Goal: Contribute content: Add original content to the website for others to see

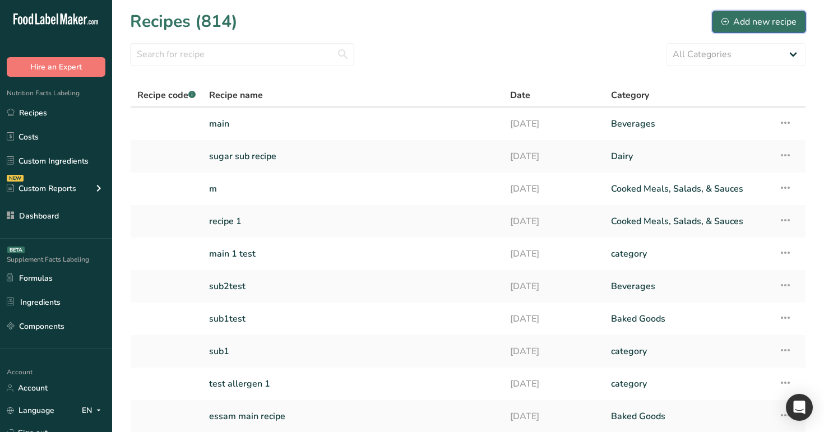
click at [767, 24] on div "Add new recipe" at bounding box center [758, 21] width 75 height 13
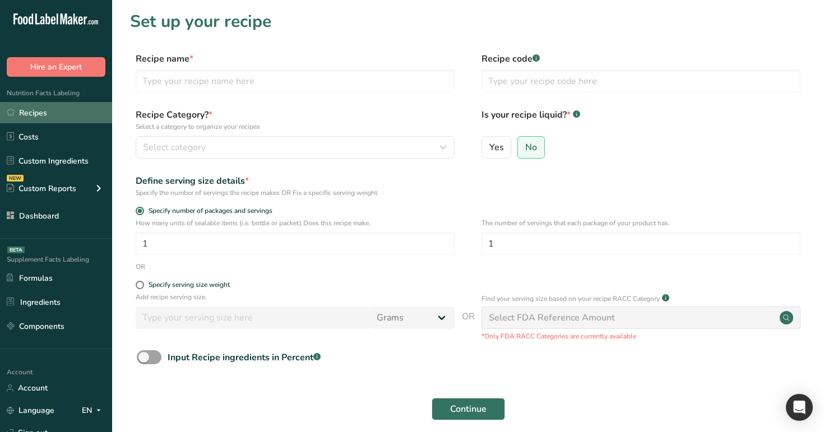
click at [55, 116] on link "Recipes" at bounding box center [56, 112] width 112 height 21
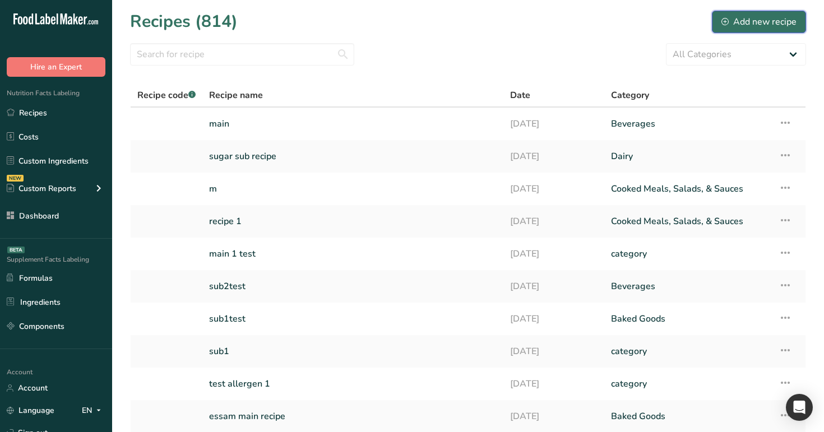
click at [747, 21] on div "Add new recipe" at bounding box center [758, 21] width 75 height 13
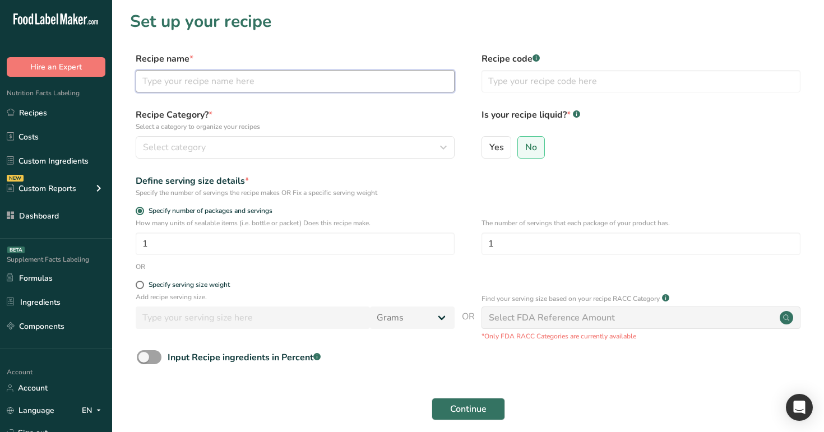
click at [324, 90] on input "text" at bounding box center [295, 81] width 319 height 22
type input "subrecipe sugaaaar1"
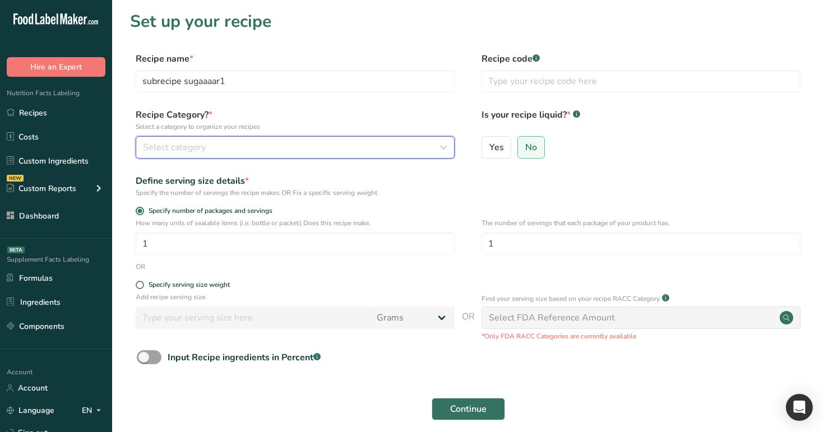
click at [374, 157] on button "Select category" at bounding box center [295, 147] width 319 height 22
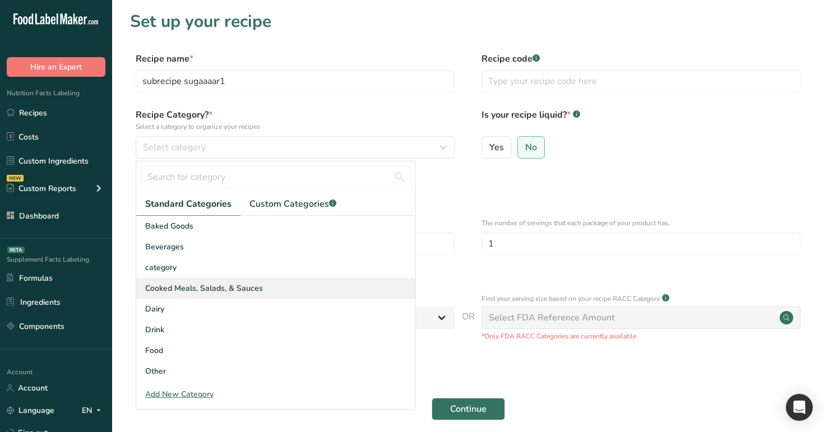
click at [355, 295] on div "Cooked Meals, Salads, & Sauces" at bounding box center [275, 288] width 279 height 21
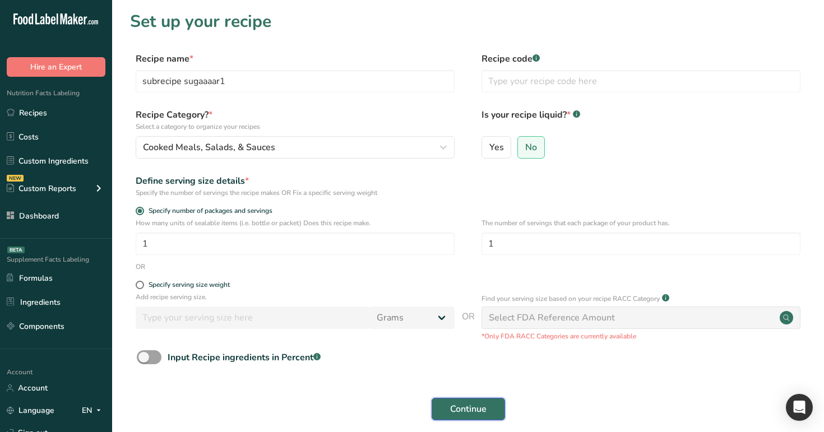
click at [477, 407] on span "Continue" at bounding box center [468, 408] width 36 height 13
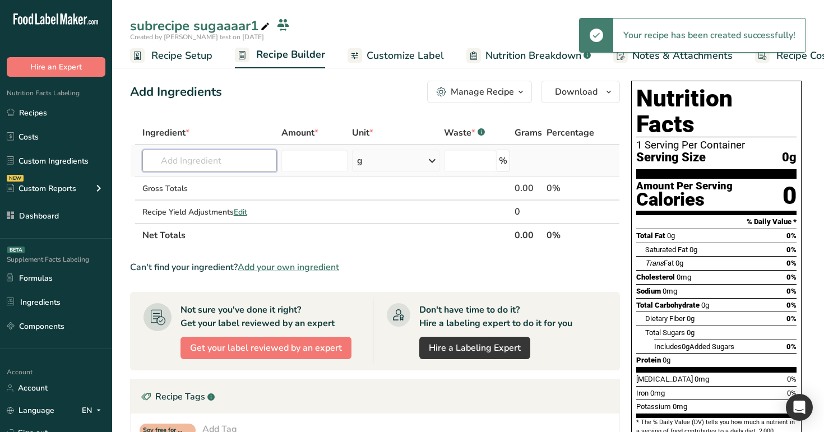
click at [198, 160] on input "text" at bounding box center [209, 161] width 135 height 22
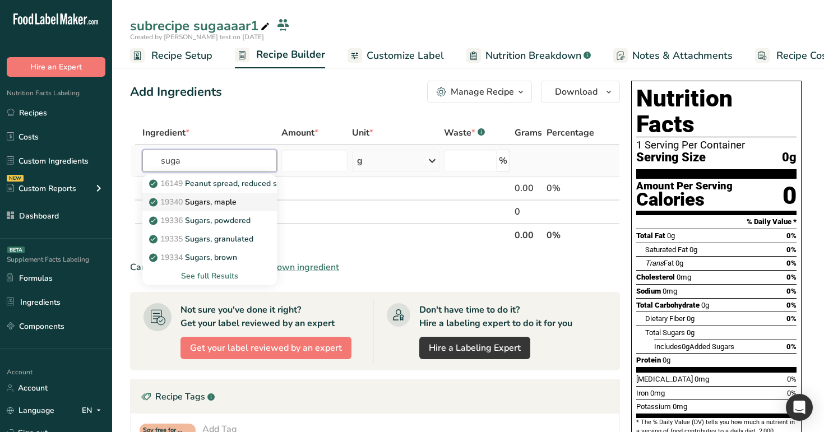
type input "suga"
click at [206, 197] on p "19340 Sugars, maple" at bounding box center [193, 202] width 85 height 12
type input "Sugars, maple"
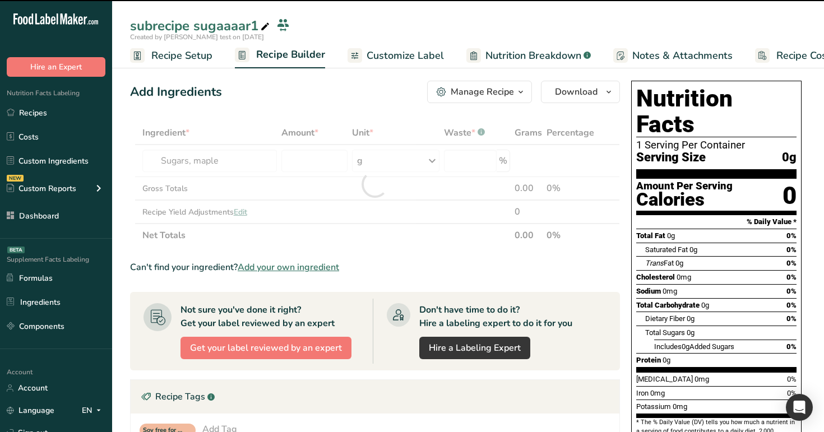
type input "0"
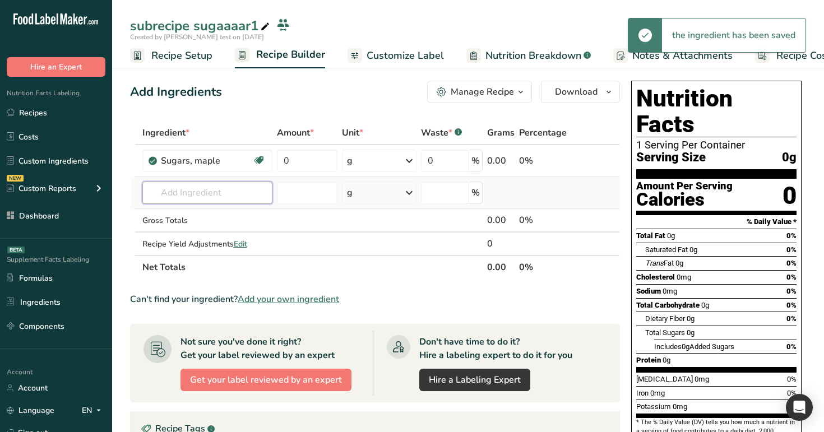
click at [178, 196] on input "text" at bounding box center [207, 193] width 131 height 22
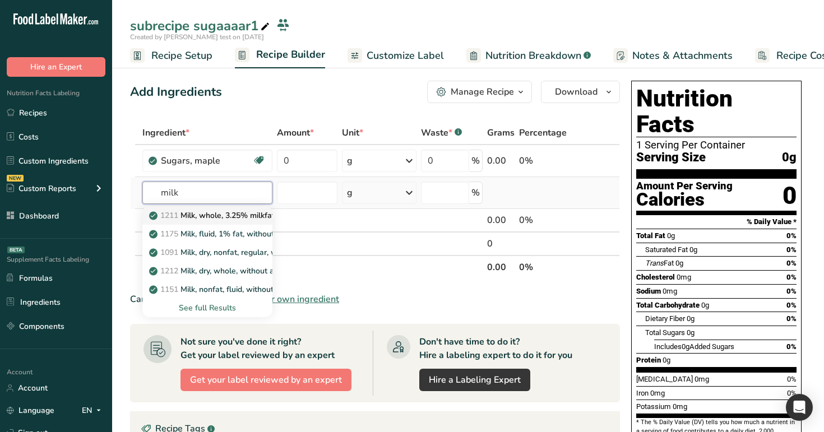
type input "milk"
click at [188, 217] on p "1211 Milk, whole, 3.25% milkfat, without added vitamin A and vitamin D" at bounding box center [300, 216] width 299 height 12
type input "Milk, whole, 3.25% milkfat, without added vitamin A and [MEDICAL_DATA]"
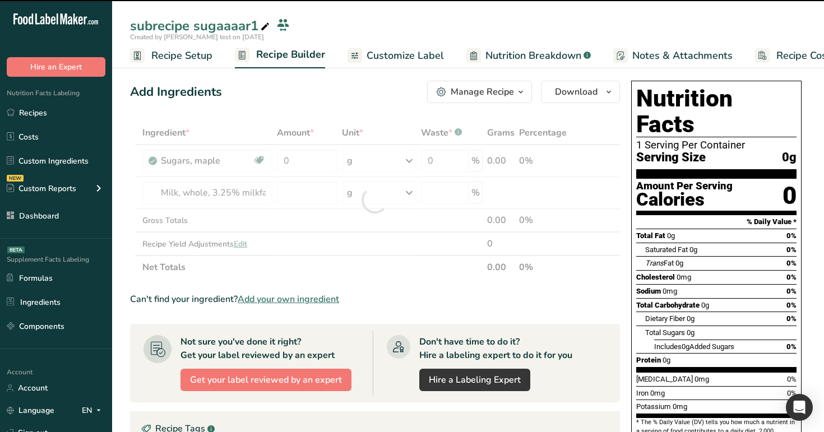
type input "0"
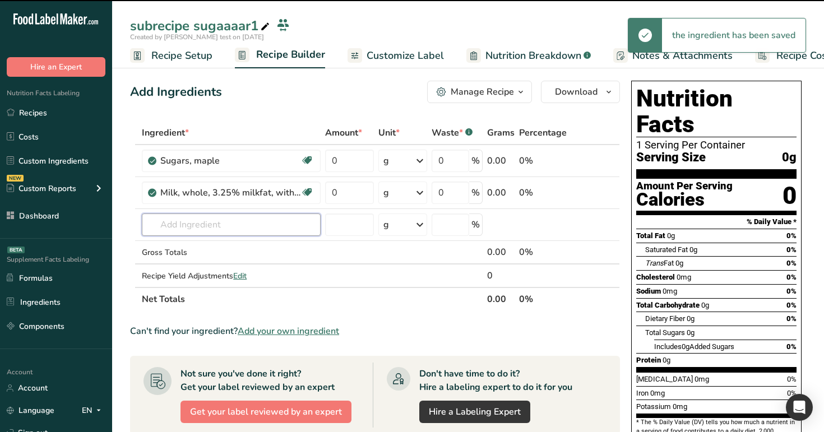
click at [194, 220] on input "text" at bounding box center [231, 225] width 179 height 22
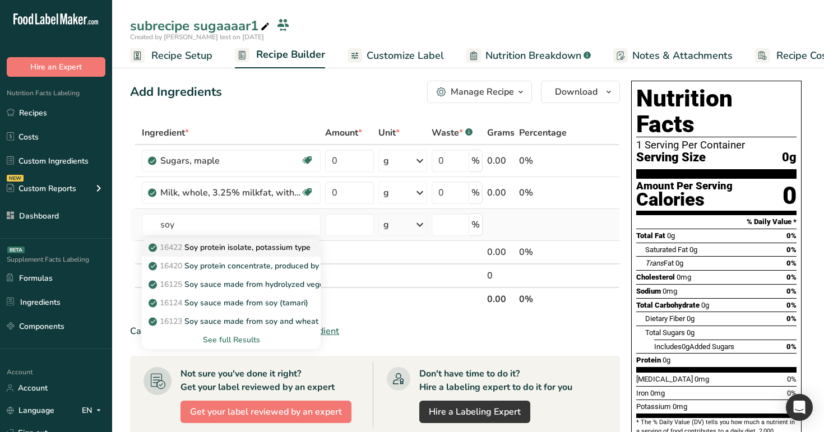
click at [236, 248] on p "16422 Soy protein isolate, potassium type" at bounding box center [231, 248] width 160 height 12
type input "Soy protein isolate, potassium type"
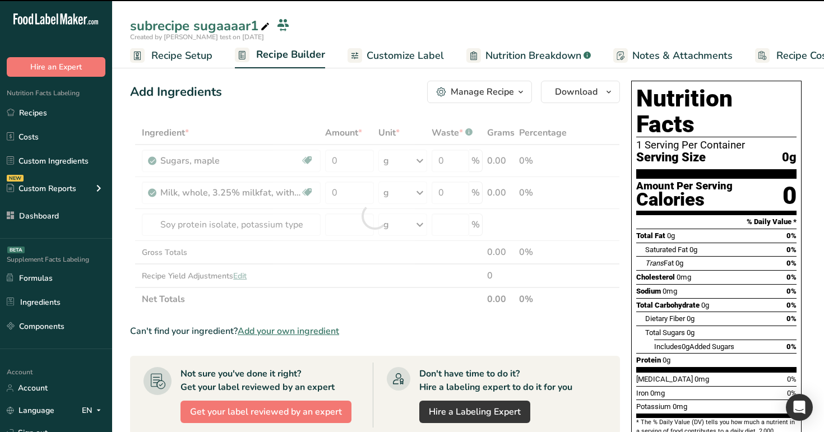
type input "0"
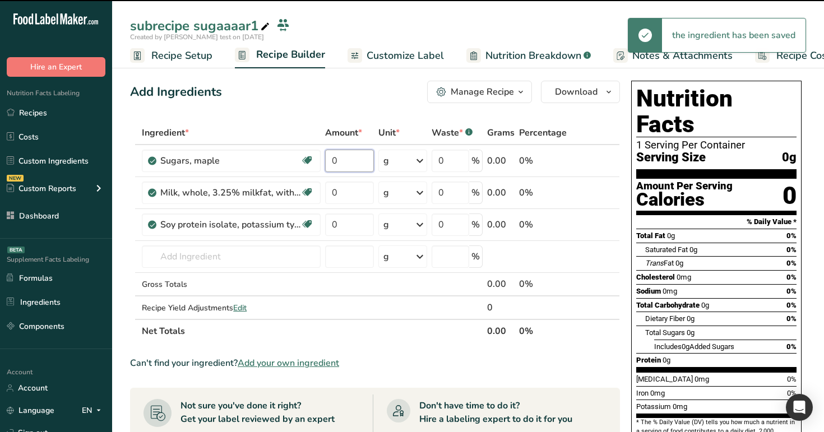
click at [349, 165] on input "0" at bounding box center [349, 161] width 48 height 22
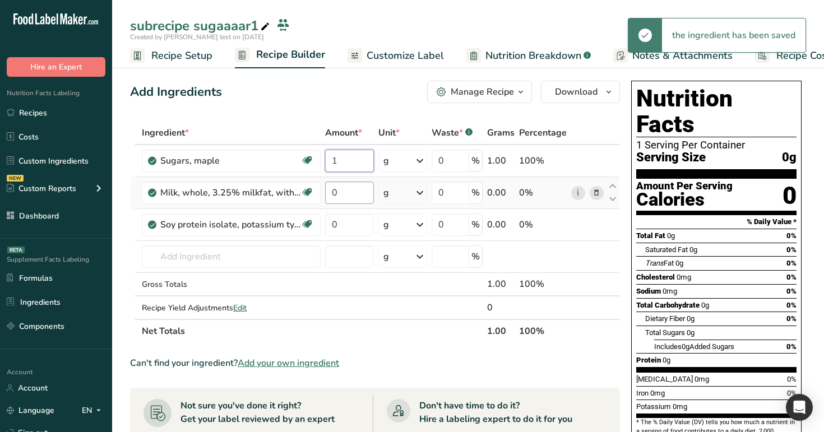
type input "1"
click at [352, 189] on div "Ingredient * Amount * Unit * Waste * .a-a{fill:#347362;}.b-a{fill:#fff;} Grams …" at bounding box center [375, 232] width 490 height 222
type input "2"
click at [346, 218] on div "Ingredient * Amount * Unit * Waste * .a-a{fill:#347362;}.b-a{fill:#fff;} Grams …" at bounding box center [375, 232] width 490 height 222
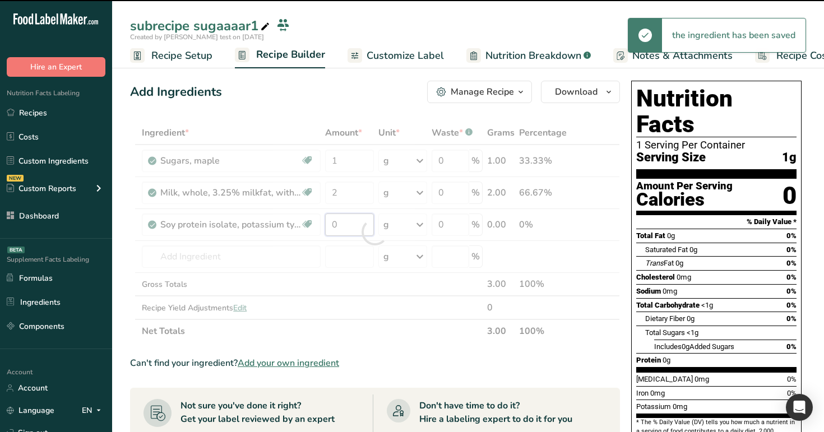
click at [346, 229] on input "0" at bounding box center [349, 225] width 48 height 22
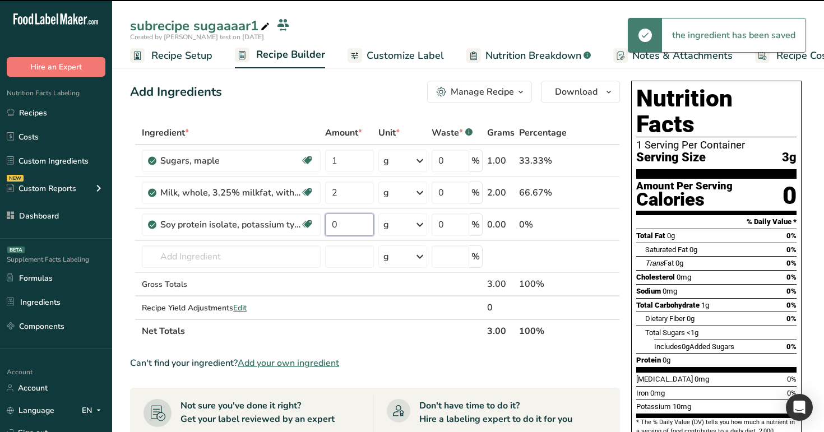
click at [346, 229] on input "0" at bounding box center [349, 225] width 48 height 22
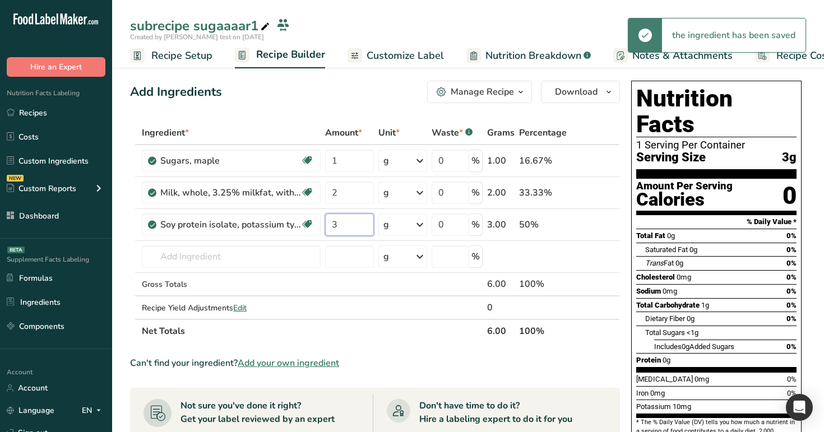
type input "3"
click at [347, 122] on div "Ingredient * Amount * Unit * Waste * .a-a{fill:#347362;}.b-a{fill:#fff;} Grams …" at bounding box center [375, 232] width 490 height 222
click at [383, 53] on span "Customize Label" at bounding box center [405, 55] width 77 height 15
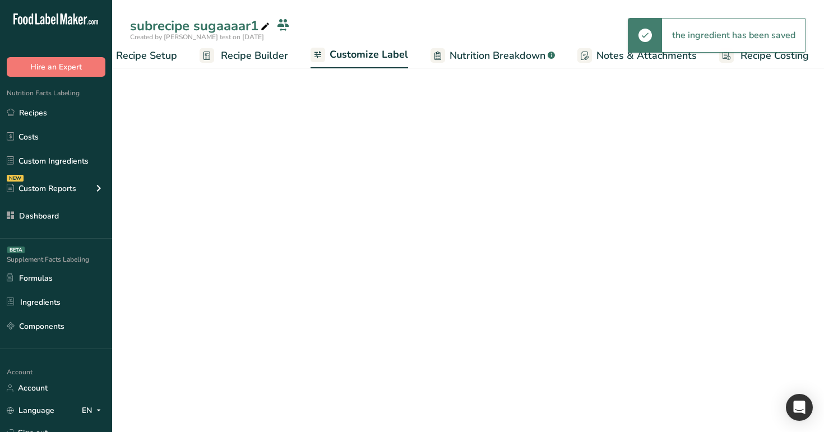
scroll to position [0, 38]
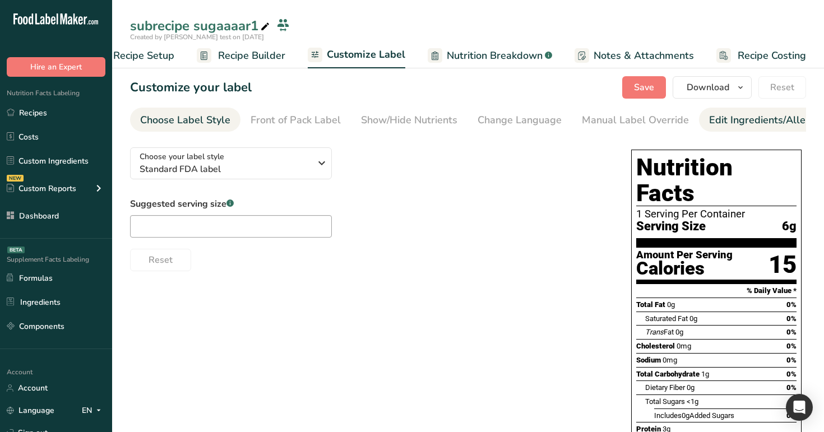
click at [718, 122] on div "Edit Ingredients/Allergens List" at bounding box center [780, 120] width 142 height 15
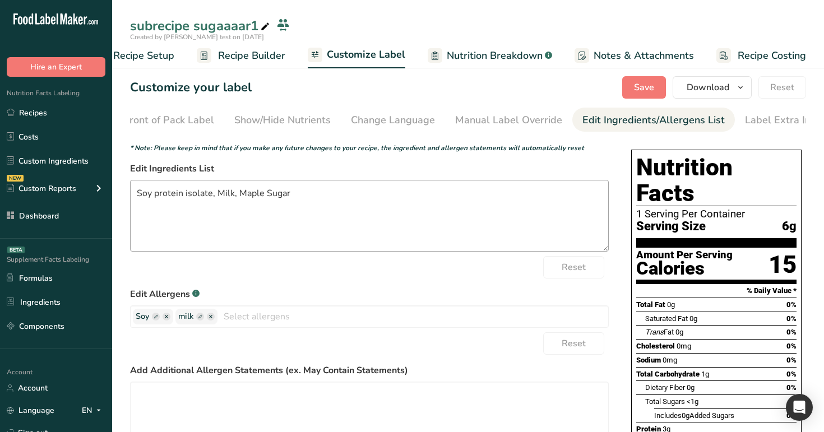
scroll to position [0, 138]
click at [239, 57] on span "Recipe Builder" at bounding box center [251, 55] width 67 height 15
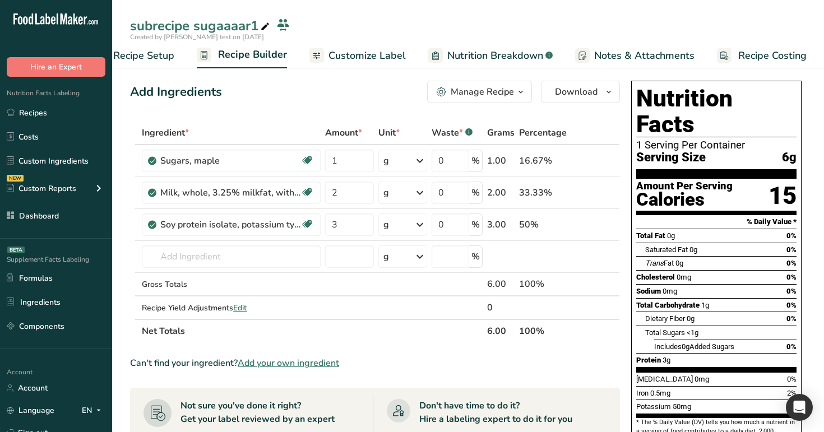
click at [505, 60] on span "Nutrition Breakdown" at bounding box center [495, 55] width 96 height 15
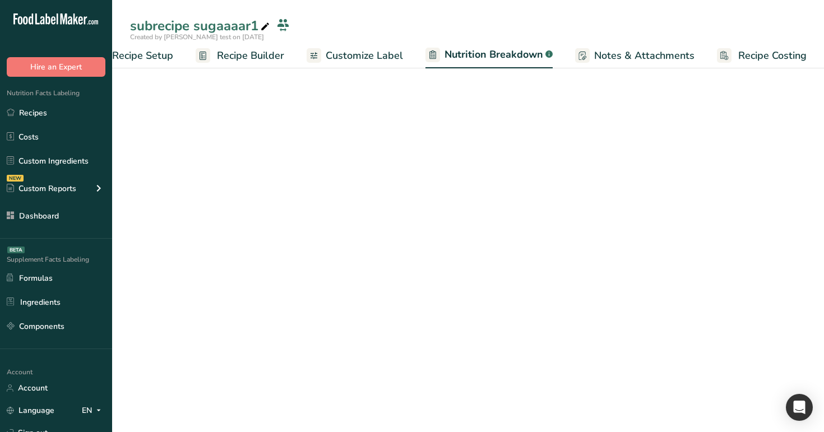
select select "Calories"
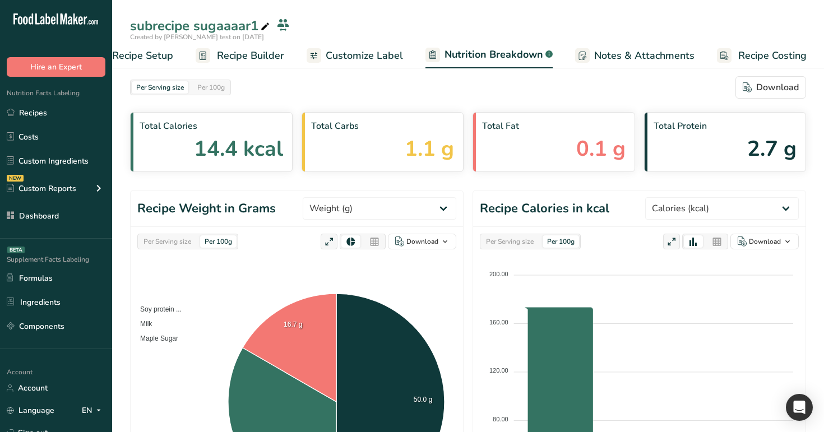
click at [355, 49] on span "Customize Label" at bounding box center [364, 55] width 77 height 15
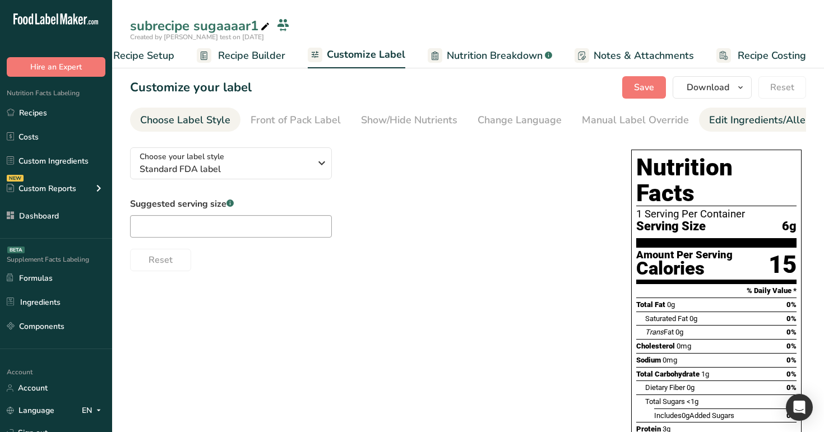
click at [742, 118] on div "Edit Ingredients/Allergens List" at bounding box center [780, 120] width 142 height 15
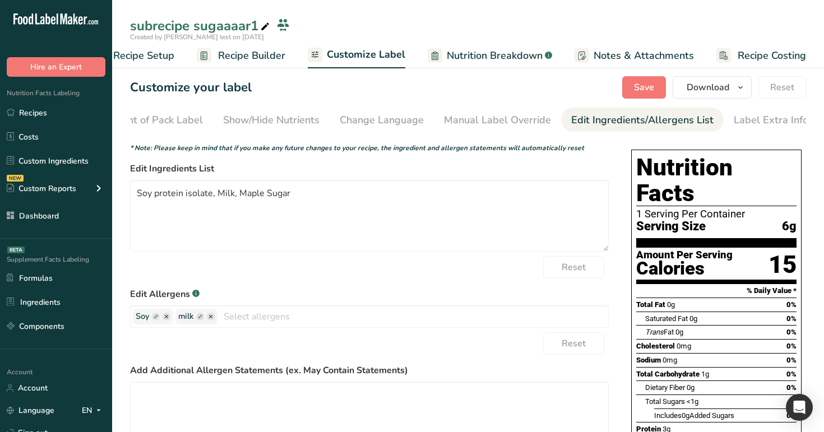
scroll to position [0, 138]
click at [214, 317] on ellipse "button" at bounding box center [211, 317] width 8 height 8
click at [632, 83] on button "Save" at bounding box center [644, 87] width 44 height 22
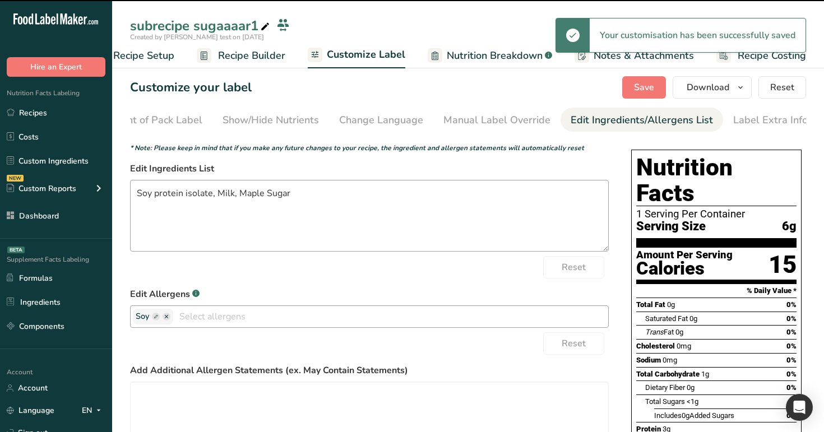
scroll to position [116, 0]
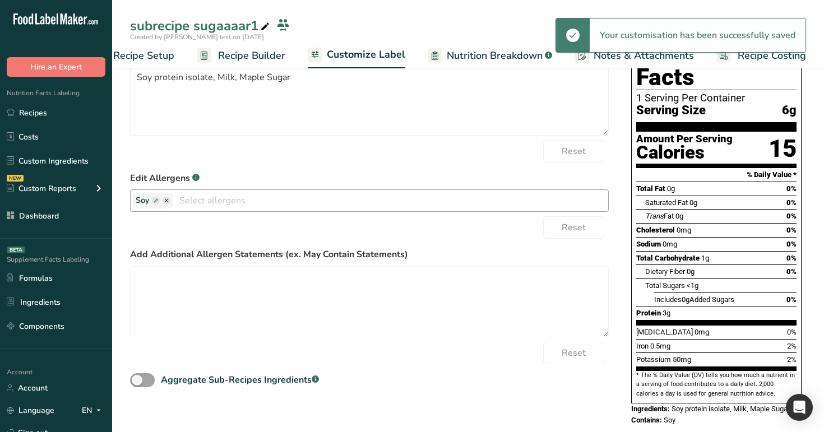
click at [242, 200] on input "text" at bounding box center [390, 200] width 435 height 17
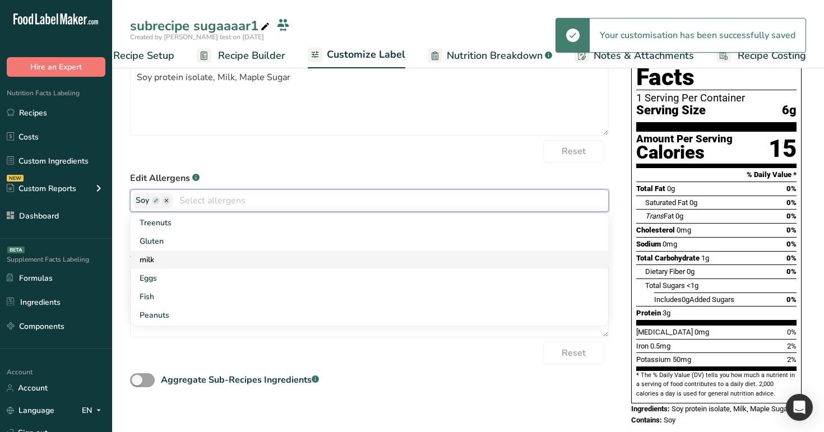
click at [199, 267] on link "milk" at bounding box center [370, 260] width 478 height 18
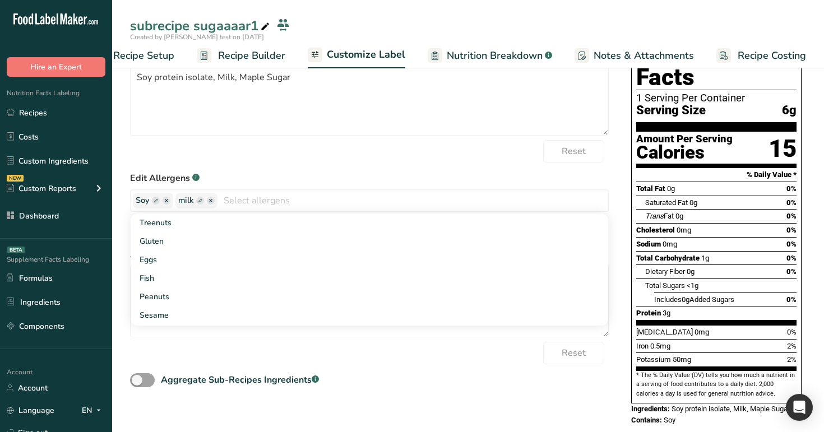
click at [499, 174] on label "Edit Allergens .a-a{fill:#347362;}.b-a{fill:#fff;}" at bounding box center [369, 178] width 479 height 13
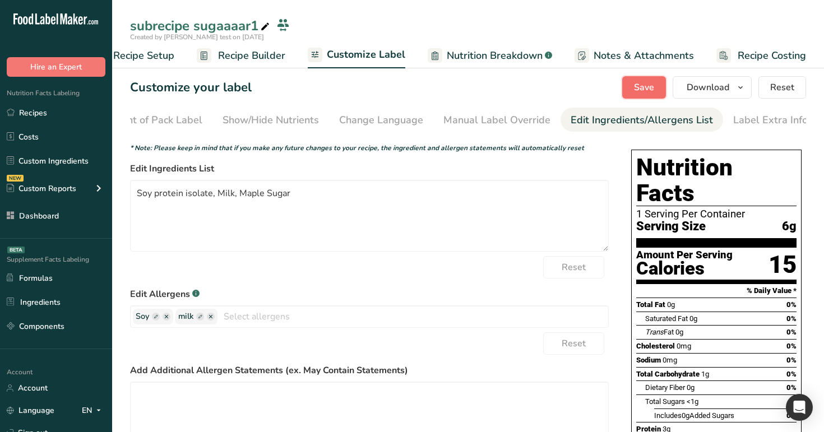
click at [633, 82] on button "Save" at bounding box center [644, 87] width 44 height 22
click at [252, 63] on link "Recipe Builder" at bounding box center [241, 55] width 89 height 25
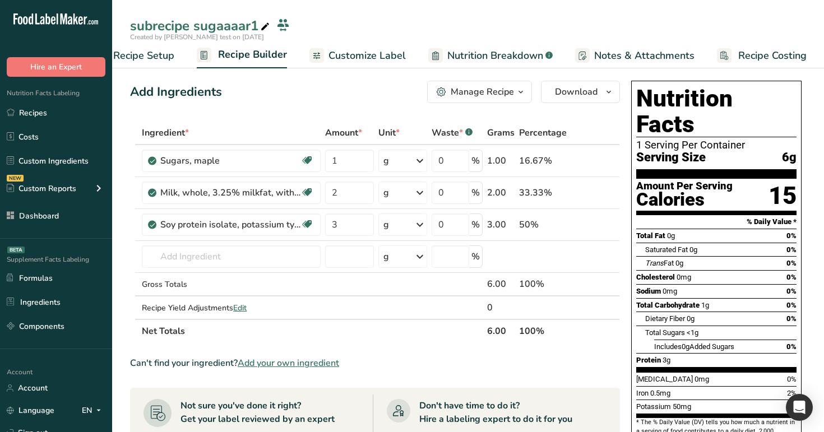
click at [485, 89] on div "Manage Recipe" at bounding box center [482, 91] width 63 height 13
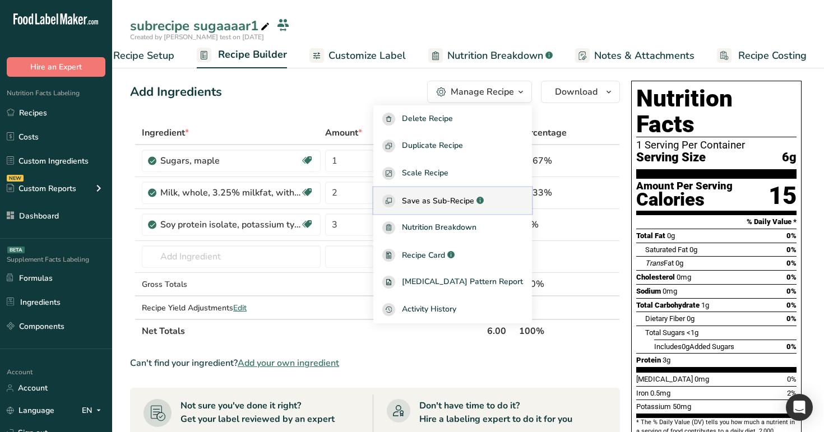
click at [474, 206] on span "Save as Sub-Recipe" at bounding box center [438, 201] width 72 height 12
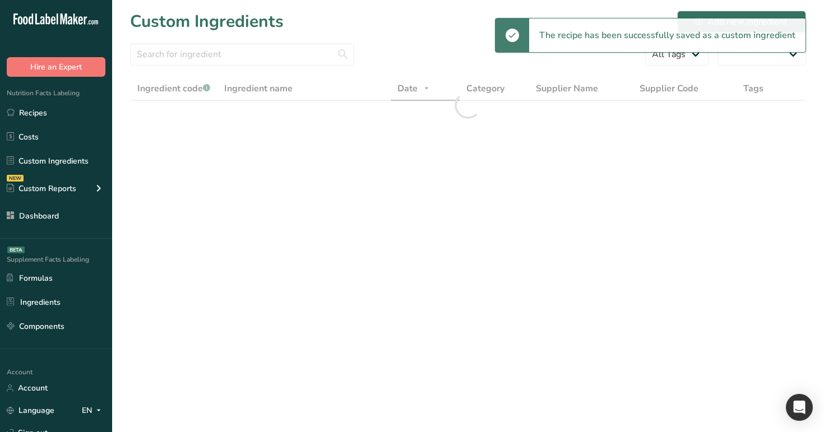
select select "30"
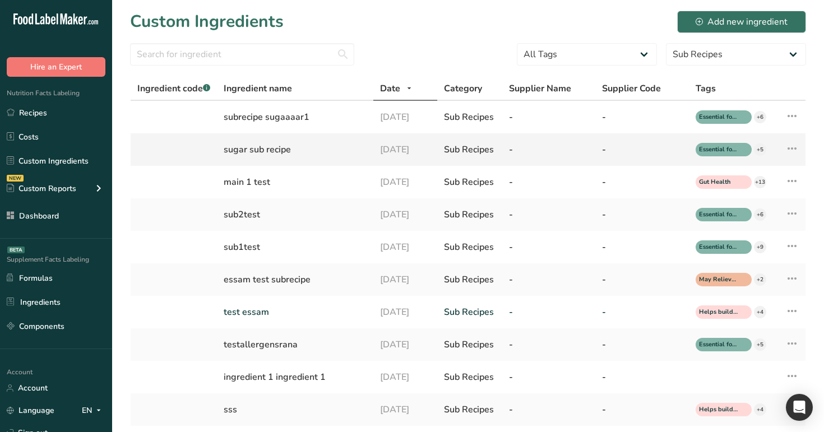
click at [786, 146] on icon at bounding box center [791, 148] width 13 height 20
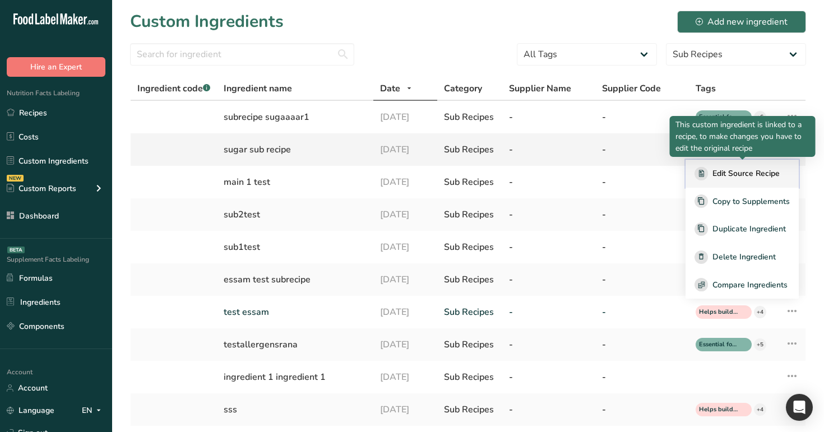
click at [750, 173] on span "Edit Source Recipe" at bounding box center [745, 174] width 67 height 12
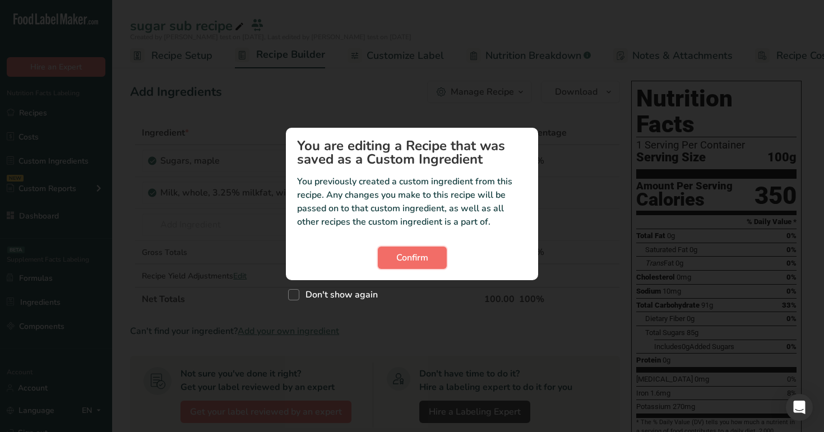
click at [418, 256] on span "Confirm" at bounding box center [412, 257] width 32 height 13
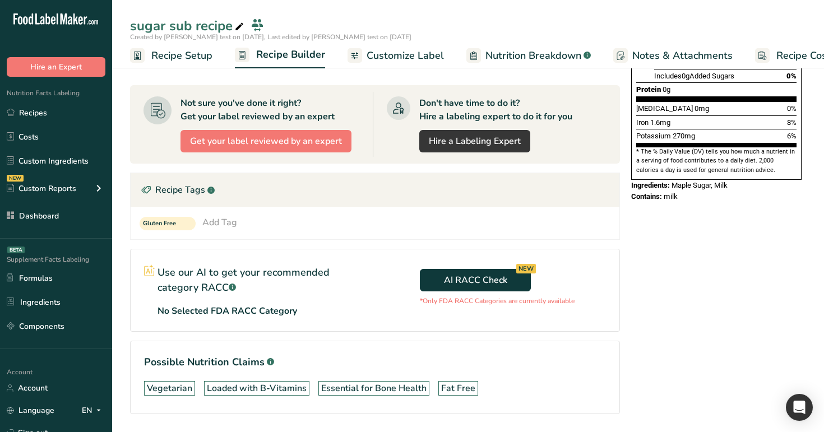
scroll to position [267, 0]
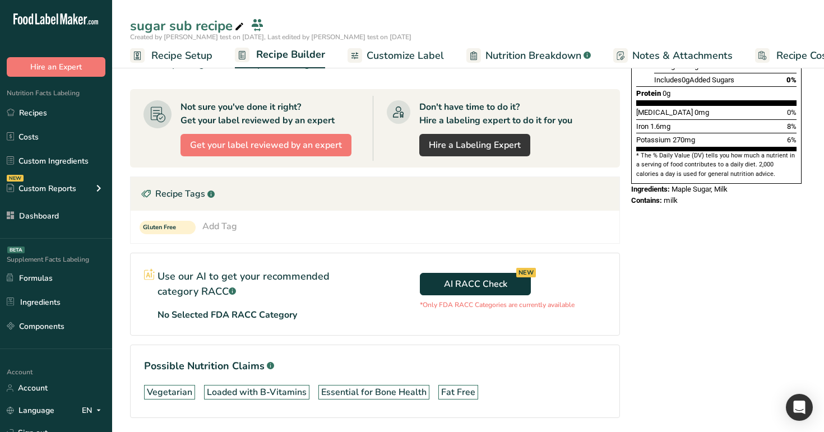
click at [377, 60] on span "Customize Label" at bounding box center [405, 55] width 77 height 15
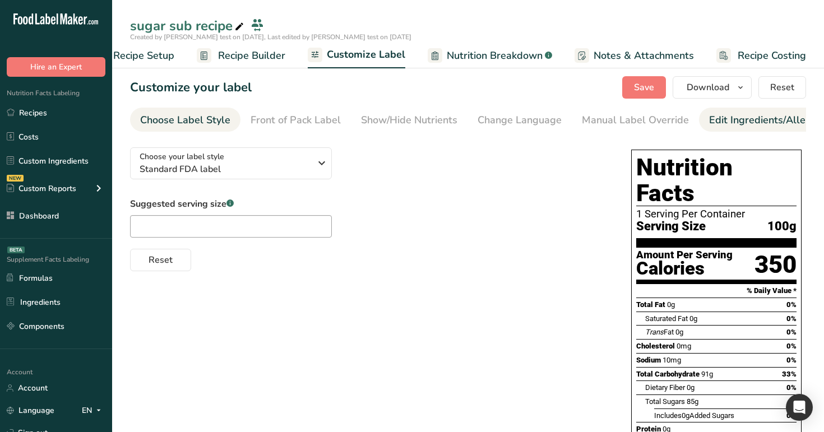
click at [741, 119] on div "Edit Ingredients/Allergens List" at bounding box center [780, 120] width 142 height 15
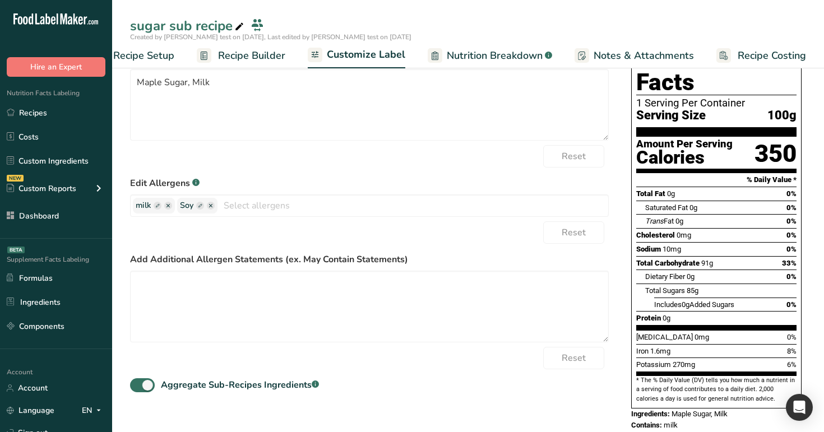
scroll to position [116, 0]
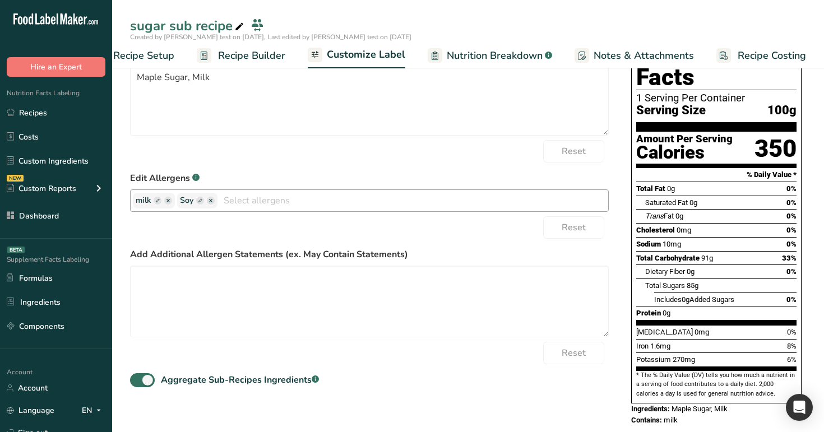
click at [211, 202] on icon "button" at bounding box center [210, 200] width 3 height 3
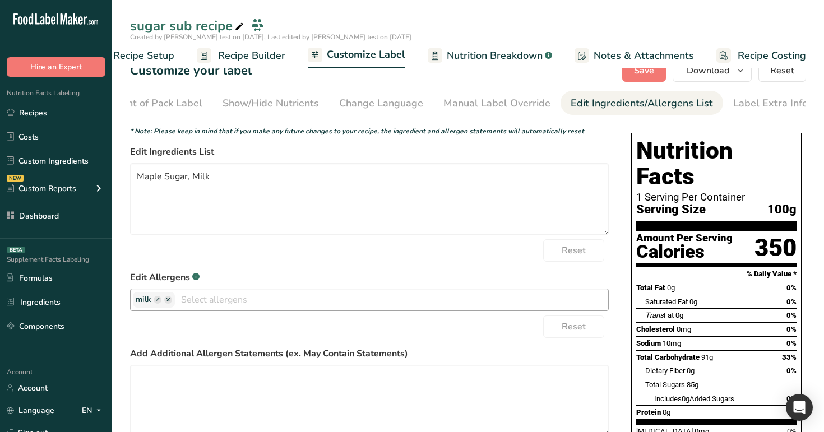
scroll to position [0, 0]
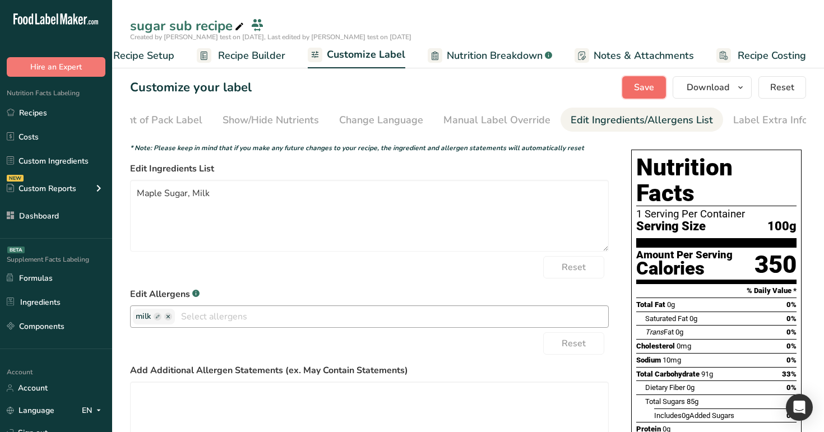
click at [646, 86] on span "Save" at bounding box center [644, 87] width 20 height 13
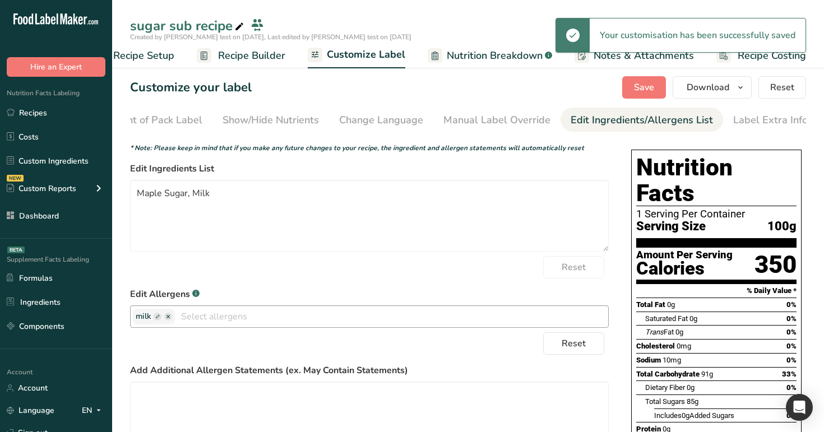
click at [235, 55] on span "Recipe Builder" at bounding box center [251, 55] width 67 height 15
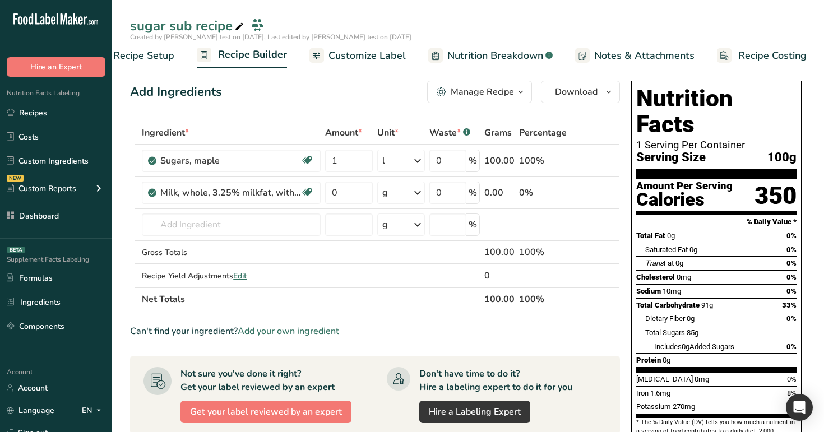
click at [383, 56] on span "Customize Label" at bounding box center [366, 55] width 77 height 15
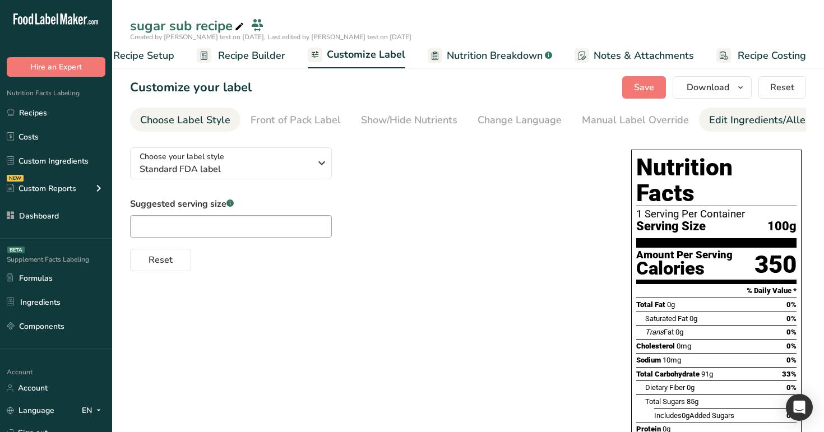
click at [733, 123] on div "Edit Ingredients/Allergens List" at bounding box center [780, 120] width 142 height 15
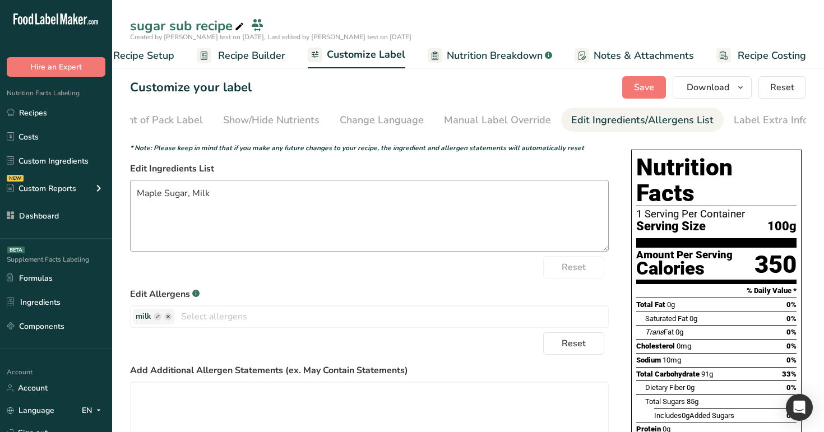
scroll to position [0, 138]
click at [39, 113] on link "Recipes" at bounding box center [56, 112] width 112 height 21
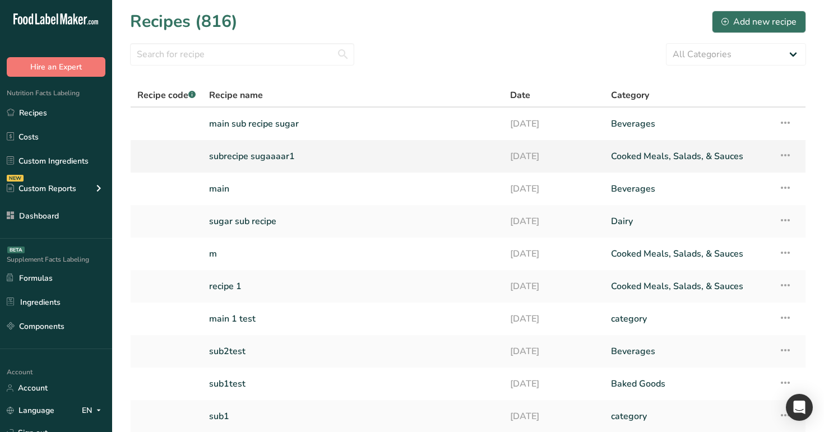
click at [786, 155] on icon at bounding box center [785, 155] width 13 height 20
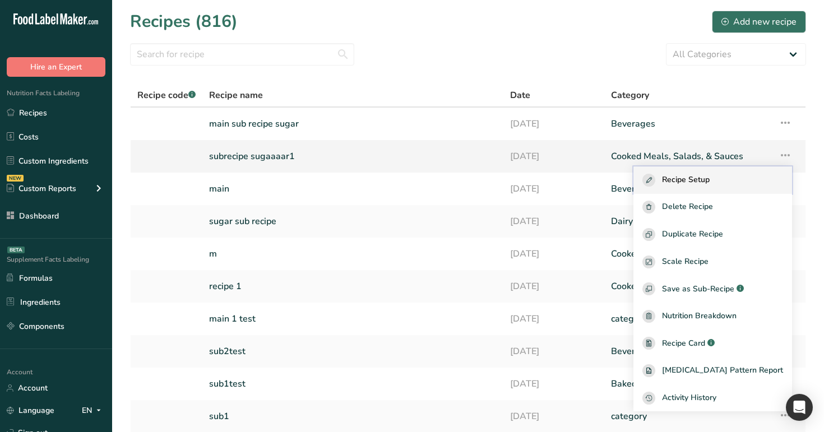
click at [745, 180] on div "Recipe Setup" at bounding box center [712, 180] width 141 height 13
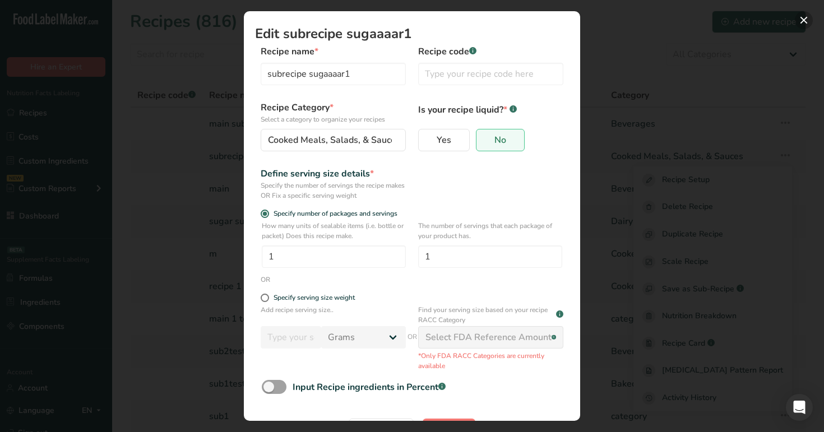
click at [803, 18] on button "Edit Recipe Modal" at bounding box center [804, 20] width 18 height 18
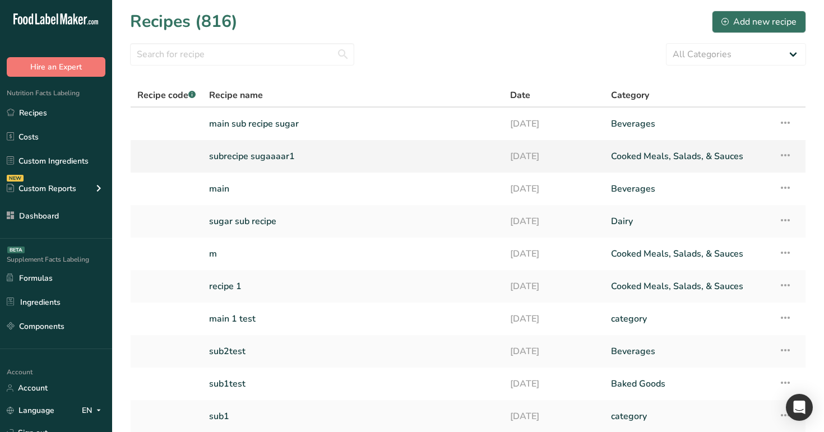
click at [343, 159] on link "subrecipe sugaaaar1" at bounding box center [353, 157] width 288 height 24
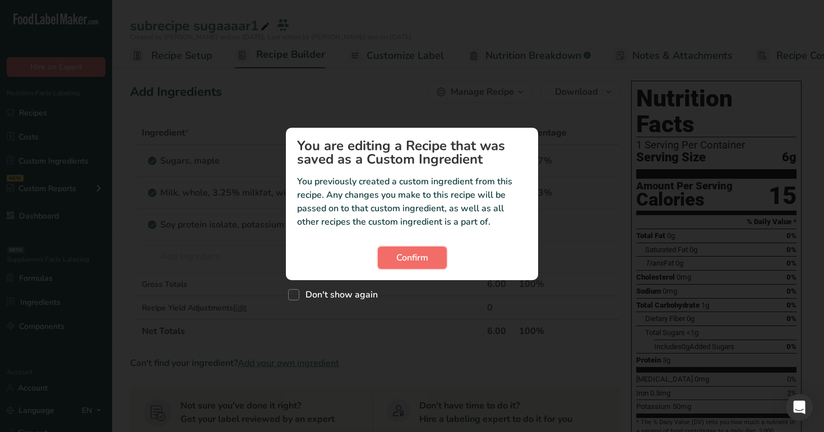
click at [420, 255] on span "Confirm" at bounding box center [412, 257] width 32 height 13
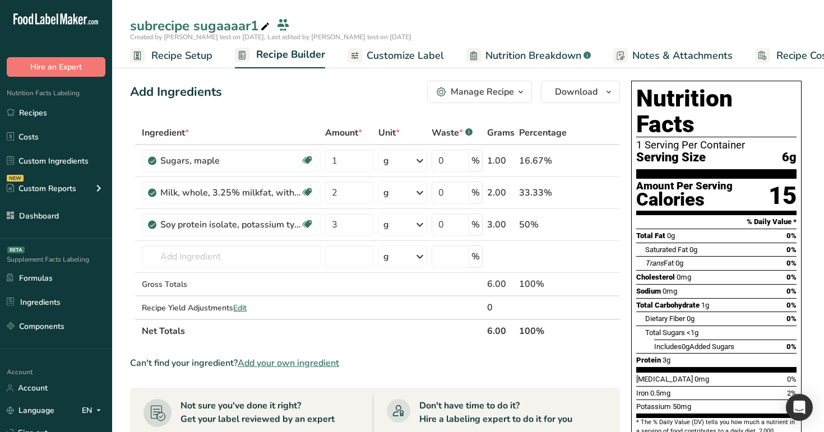
click at [411, 57] on span "Customize Label" at bounding box center [405, 55] width 77 height 15
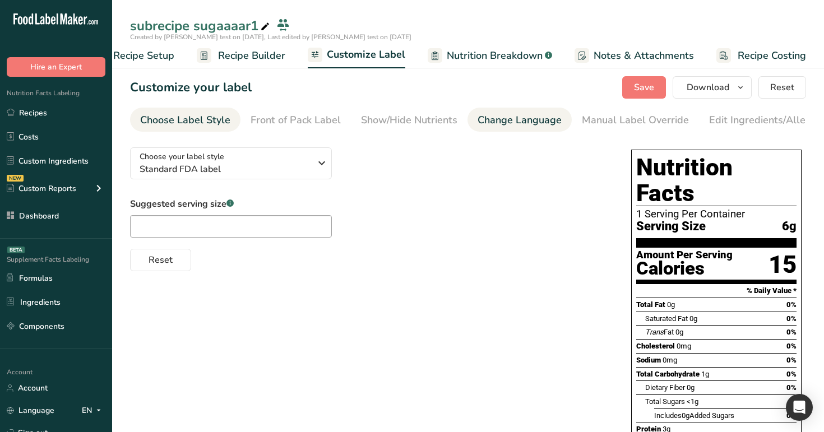
scroll to position [0, 138]
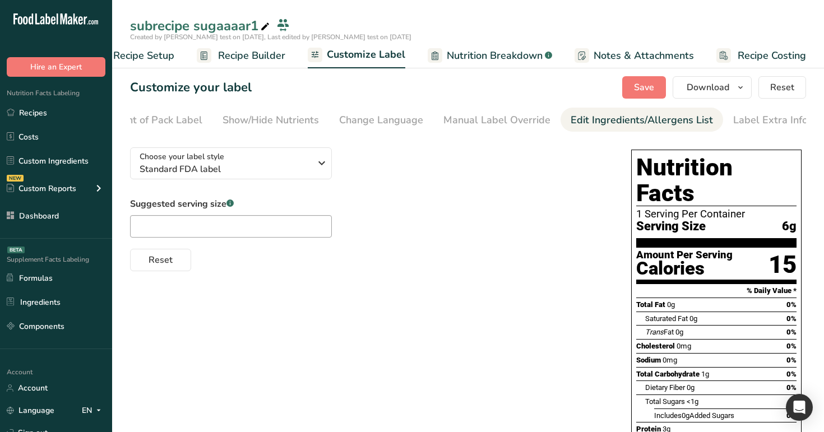
click at [628, 115] on div "Edit Ingredients/Allergens List" at bounding box center [642, 120] width 142 height 15
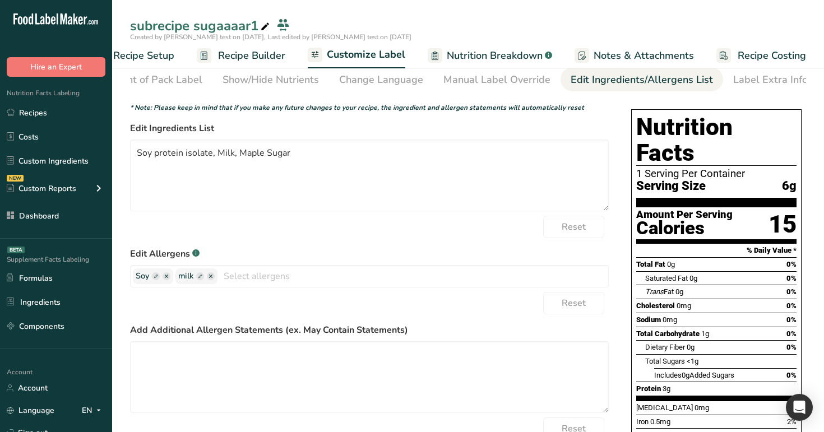
scroll to position [0, 0]
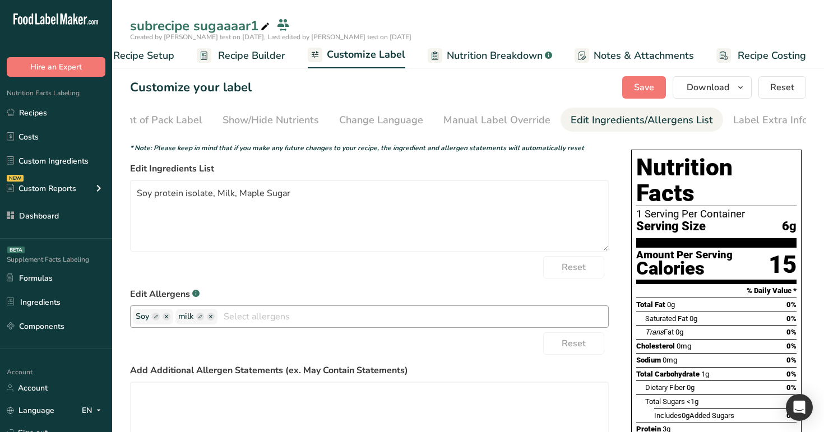
click at [211, 318] on ellipse "button" at bounding box center [211, 317] width 8 height 8
click at [640, 84] on span "Save" at bounding box center [644, 87] width 20 height 13
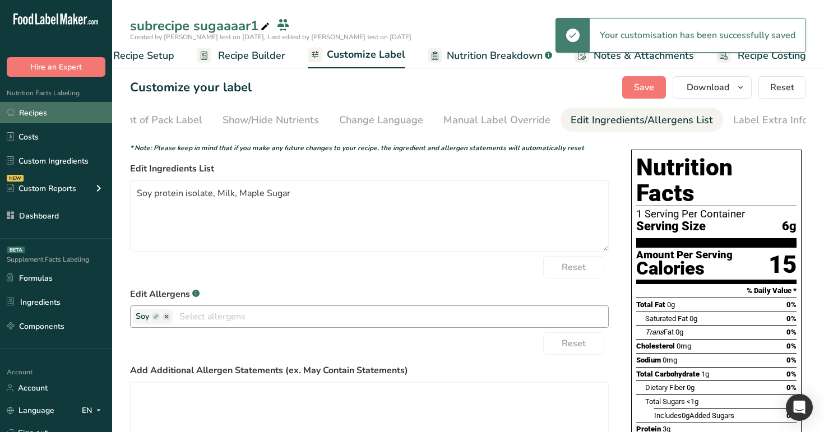
click at [73, 116] on link "Recipes" at bounding box center [56, 112] width 112 height 21
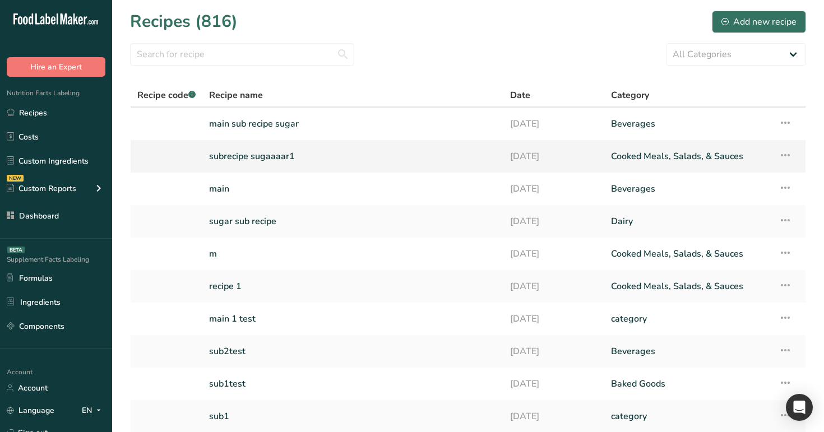
click at [237, 158] on link "subrecipe sugaaaar1" at bounding box center [353, 157] width 288 height 24
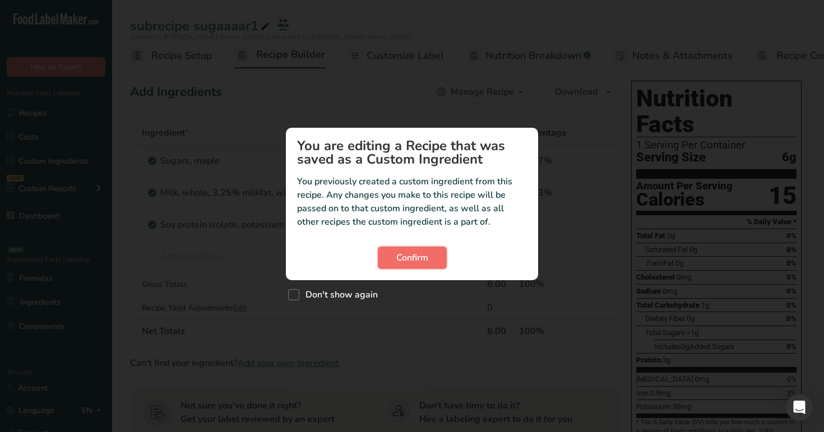
click at [431, 260] on button "Confirm" at bounding box center [412, 258] width 69 height 22
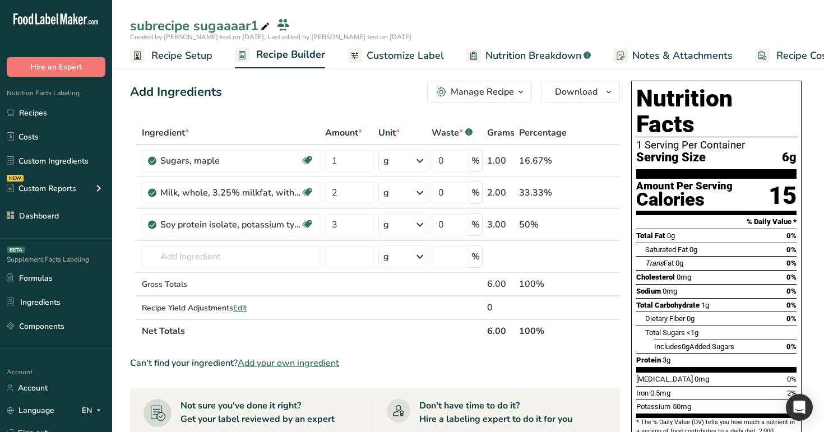
click at [415, 61] on span "Customize Label" at bounding box center [405, 55] width 77 height 15
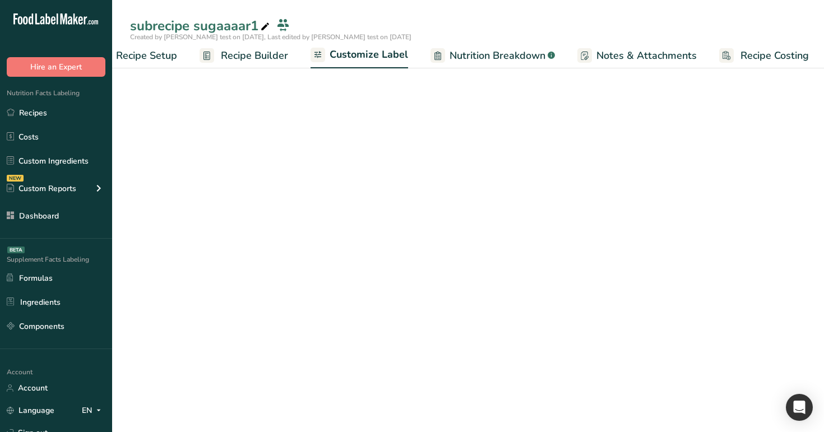
scroll to position [0, 38]
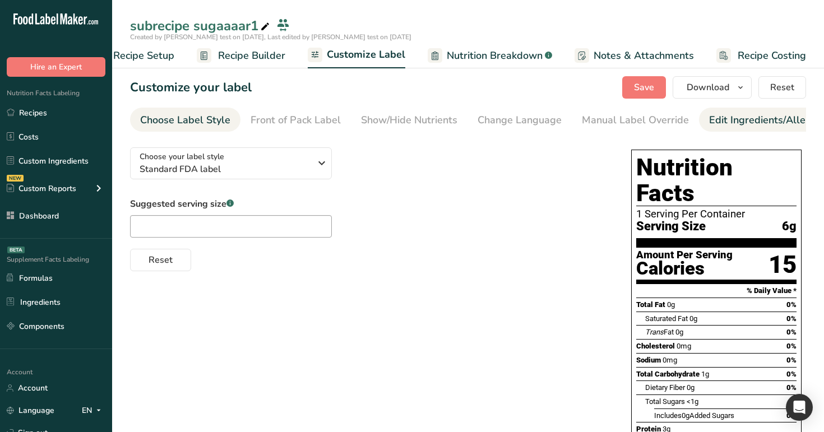
click at [751, 122] on div "Edit Ingredients/Allergens List" at bounding box center [780, 120] width 142 height 15
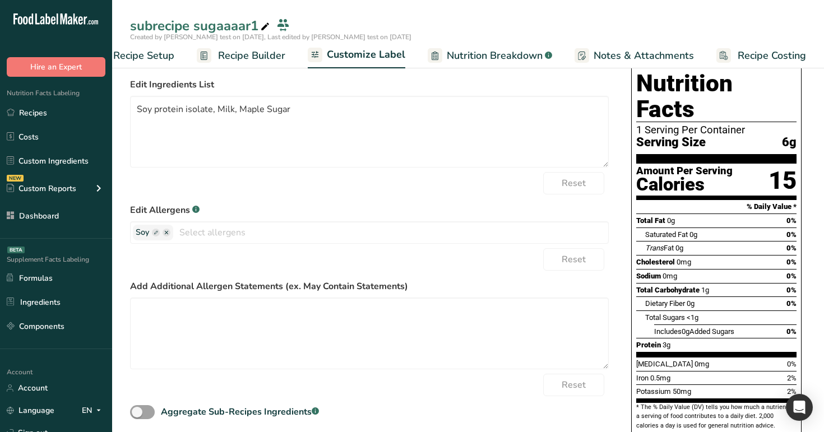
scroll to position [116, 0]
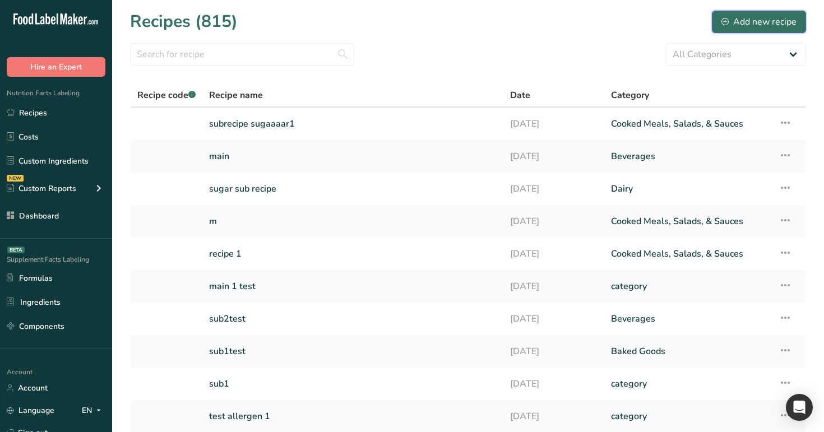
click at [757, 20] on div "Add new recipe" at bounding box center [758, 21] width 75 height 13
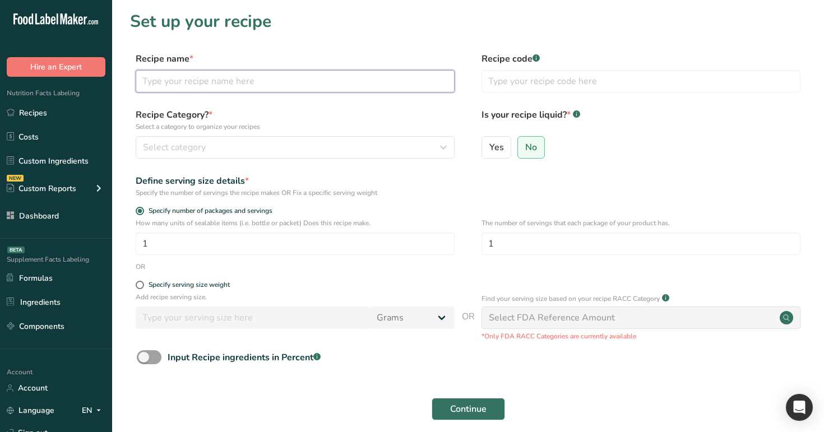
click at [415, 84] on input "text" at bounding box center [295, 81] width 319 height 22
type input "main sub recipe sugar"
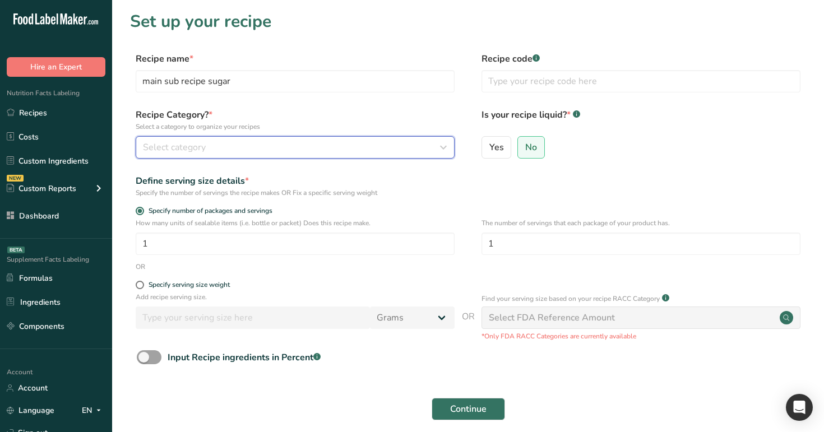
click at [383, 140] on button "Select category" at bounding box center [295, 147] width 319 height 22
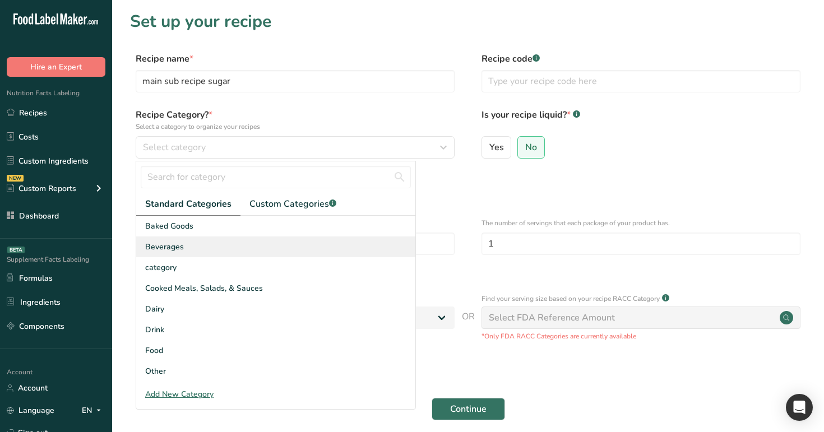
click at [330, 248] on div "Beverages" at bounding box center [275, 247] width 279 height 21
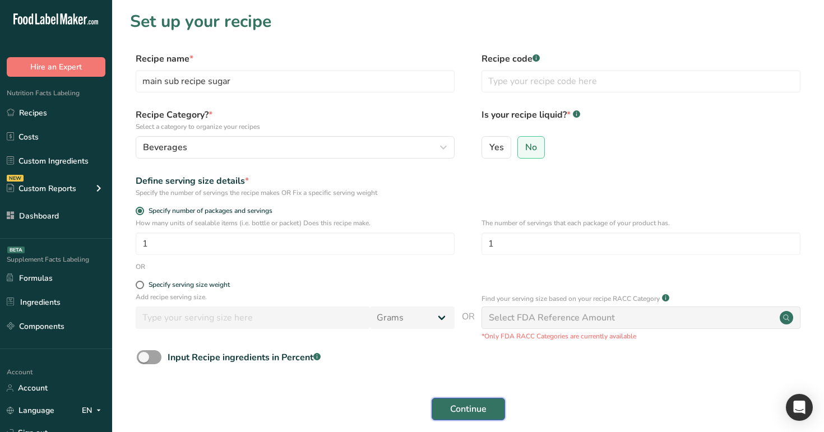
click at [476, 411] on span "Continue" at bounding box center [468, 408] width 36 height 13
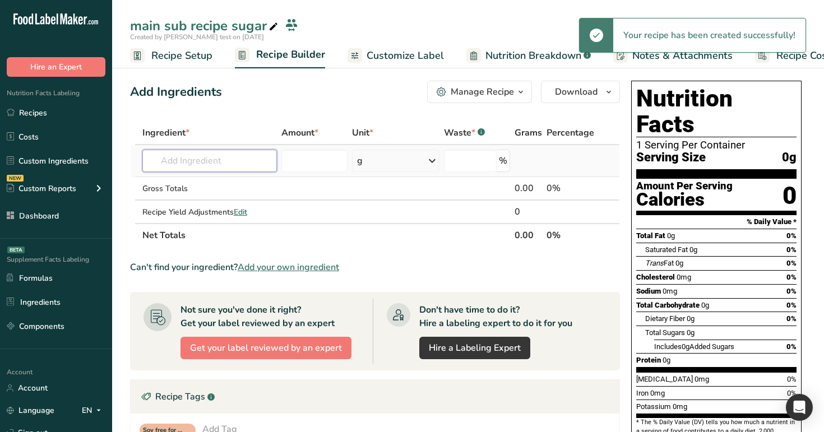
click at [240, 154] on input "text" at bounding box center [209, 161] width 135 height 22
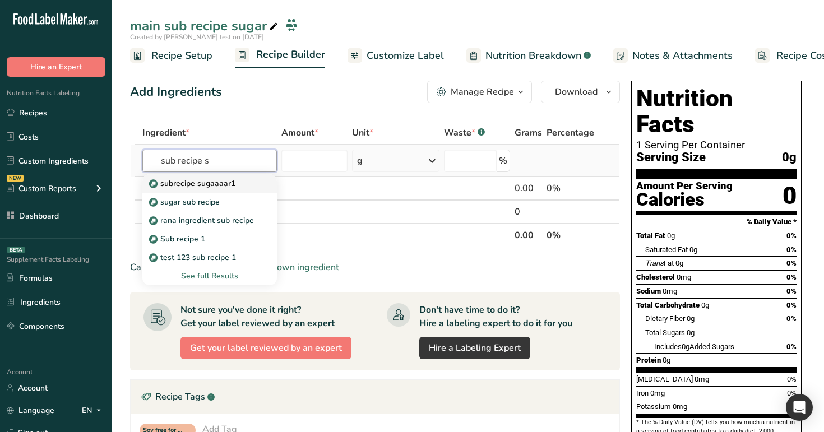
type input "sub recipe s"
click at [229, 190] on link "subrecipe sugaaaar1" at bounding box center [209, 183] width 135 height 18
type input "subrecipe sugaaaar1"
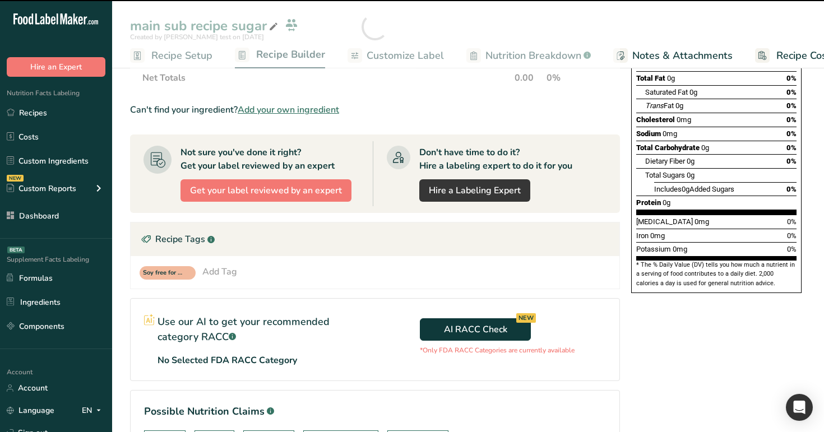
scroll to position [98, 0]
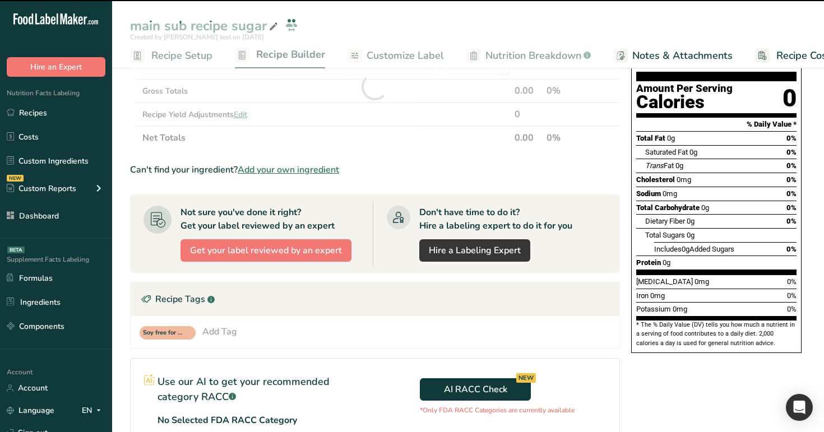
type input "0"
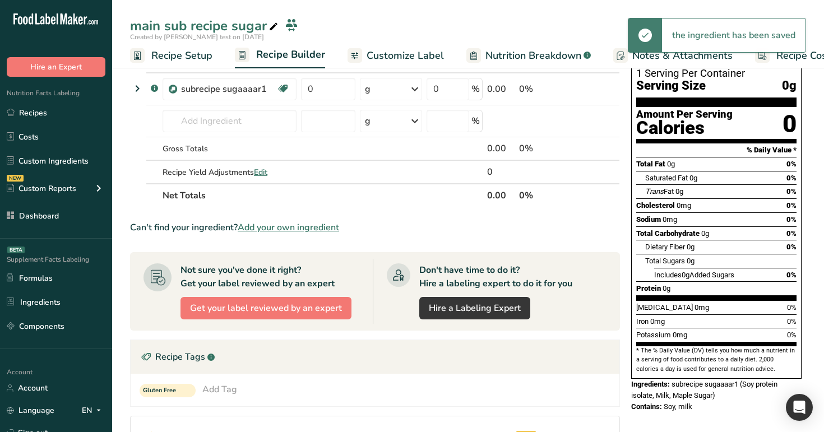
scroll to position [44, 0]
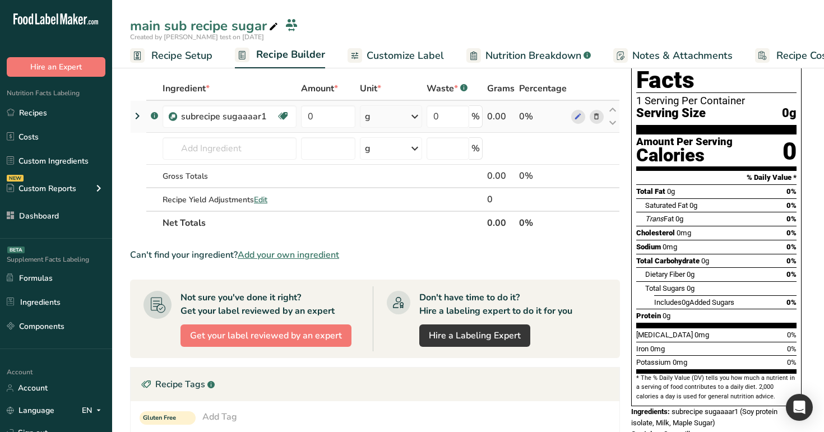
click at [136, 109] on icon at bounding box center [137, 116] width 13 height 20
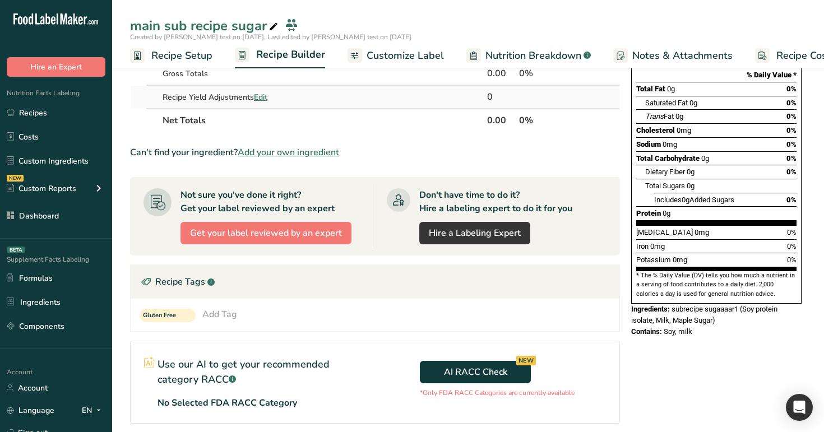
scroll to position [150, 0]
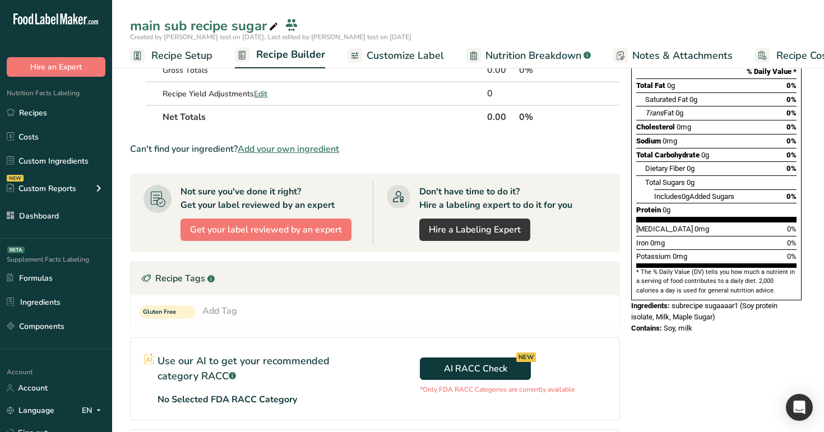
drag, startPoint x: 628, startPoint y: 305, endPoint x: 710, endPoint y: 304, distance: 82.4
click at [710, 304] on div "Nutrition Facts 1 Serving Per Container Serving Size 0g Amount Per Serving Calo…" at bounding box center [716, 132] width 179 height 412
click at [710, 323] on div "Contains: Soy, milk" at bounding box center [716, 328] width 170 height 11
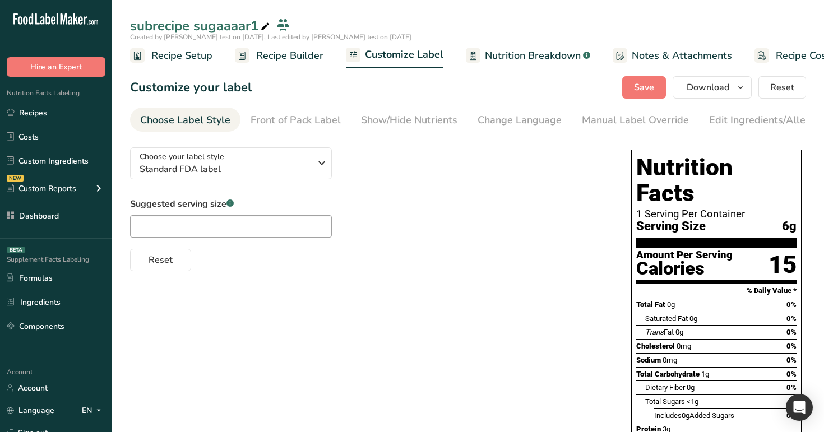
scroll to position [116, 0]
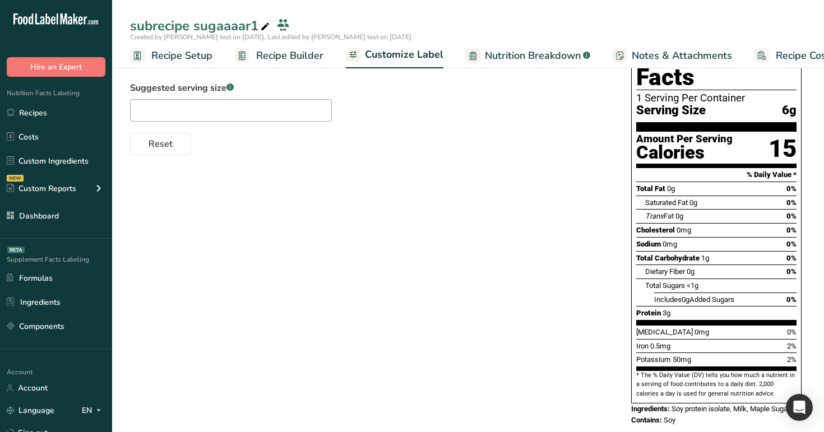
drag, startPoint x: 630, startPoint y: 400, endPoint x: 682, endPoint y: 396, distance: 52.2
click at [682, 396] on div "Nutrition Facts 1 Serving Per Container Serving Size 6g Amount Per Serving Calo…" at bounding box center [716, 229] width 179 height 401
click at [682, 415] on div "Contains: Soy" at bounding box center [716, 420] width 170 height 11
click at [55, 122] on link "Recipes" at bounding box center [56, 112] width 112 height 21
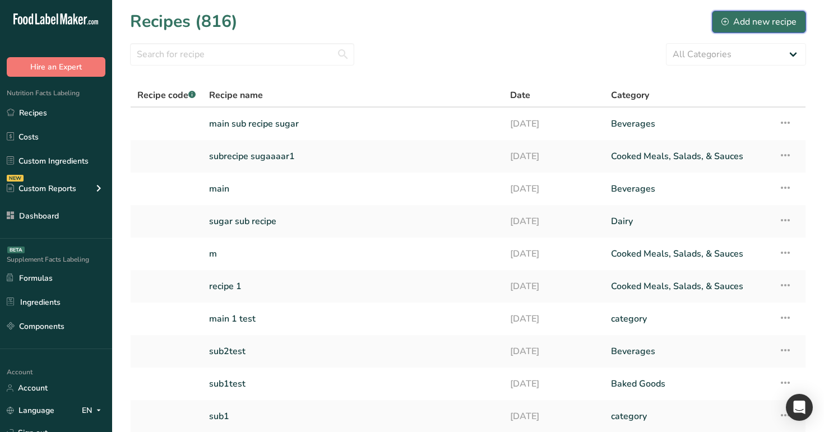
click at [753, 18] on div "Add new recipe" at bounding box center [758, 21] width 75 height 13
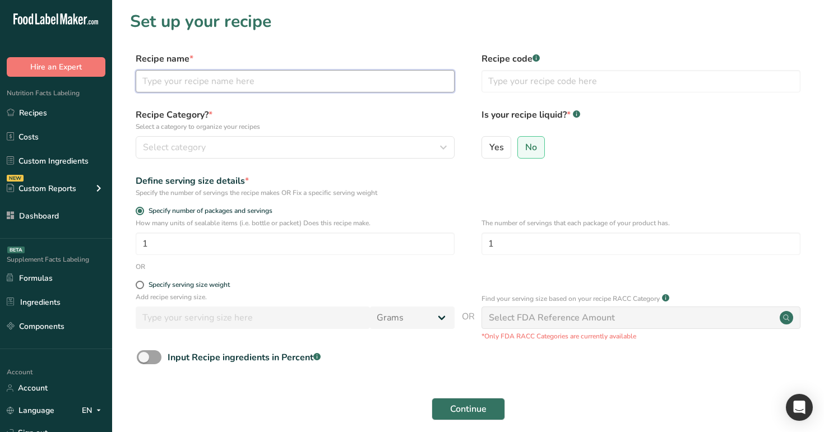
click at [401, 82] on input "text" at bounding box center [295, 81] width 319 height 22
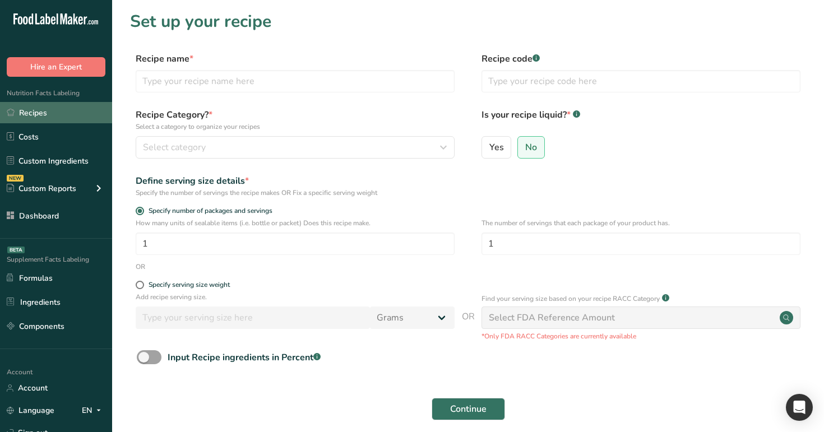
click at [42, 113] on link "Recipes" at bounding box center [56, 112] width 112 height 21
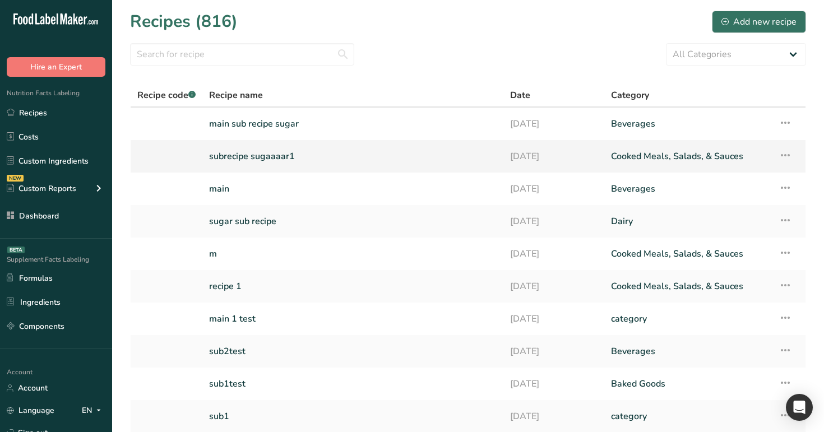
click at [283, 149] on link "subrecipe sugaaaar1" at bounding box center [353, 157] width 288 height 24
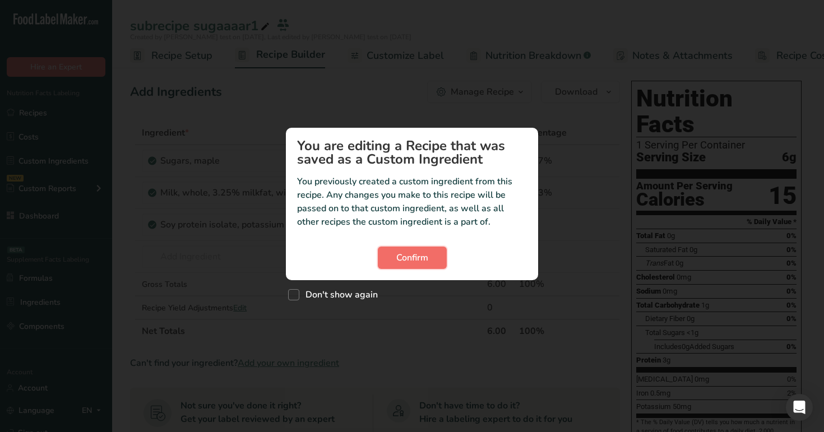
click at [404, 262] on span "Confirm" at bounding box center [412, 257] width 32 height 13
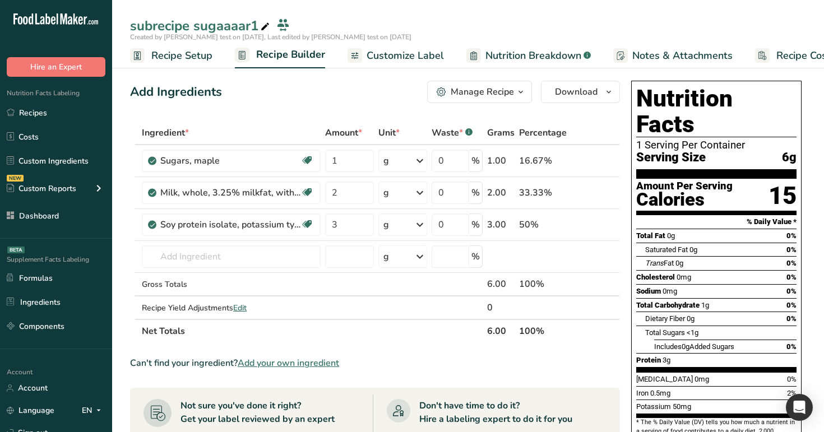
click at [405, 60] on span "Customize Label" at bounding box center [405, 55] width 77 height 15
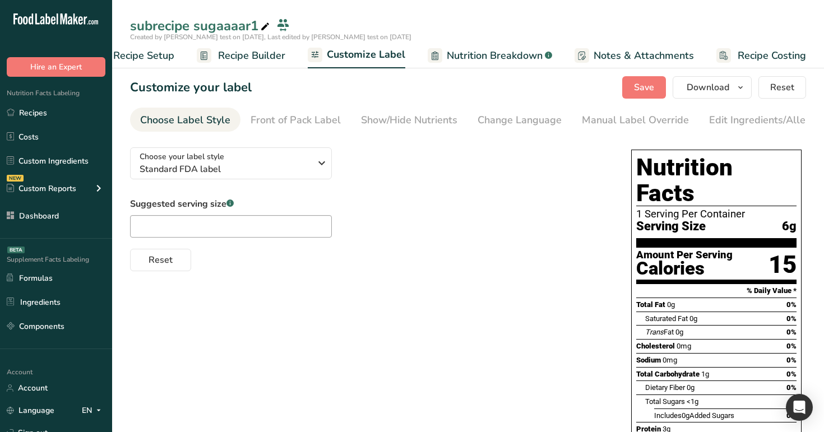
click at [234, 58] on span "Recipe Builder" at bounding box center [251, 55] width 67 height 15
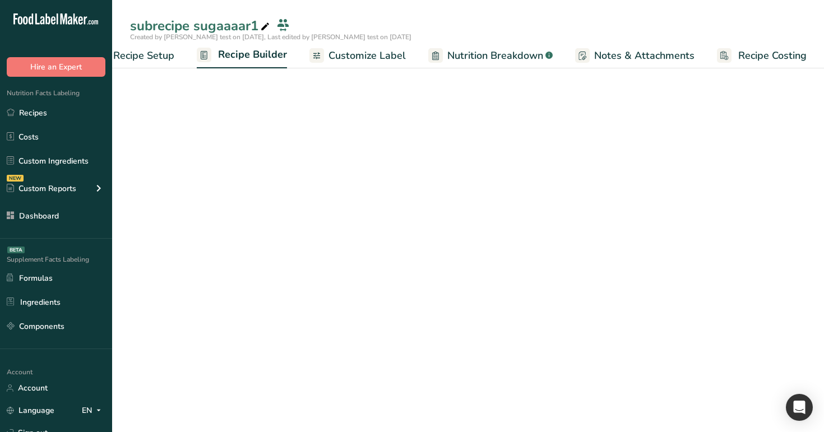
scroll to position [0, 38]
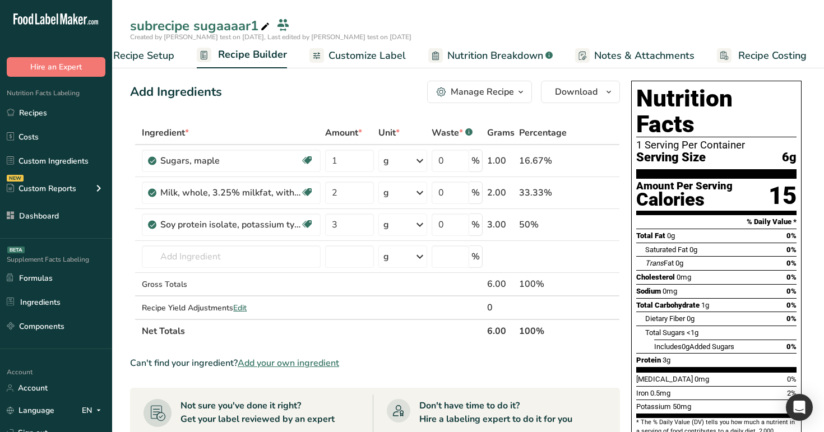
click at [339, 57] on span "Customize Label" at bounding box center [366, 55] width 77 height 15
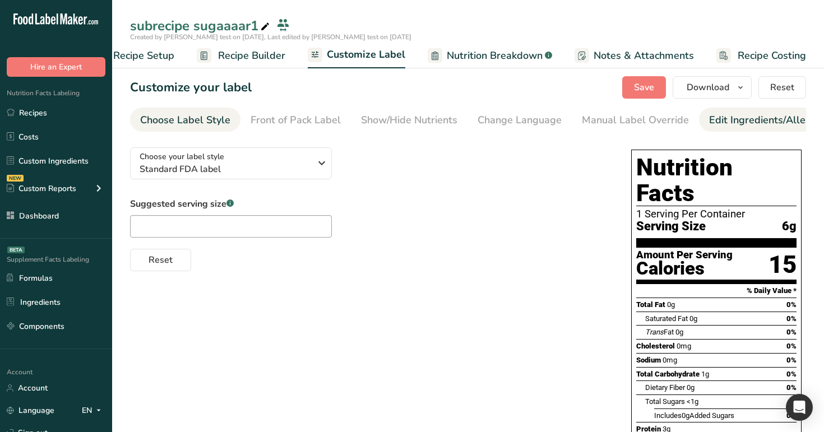
click at [778, 110] on link "Edit Ingredients/Allergens List" at bounding box center [780, 120] width 142 height 25
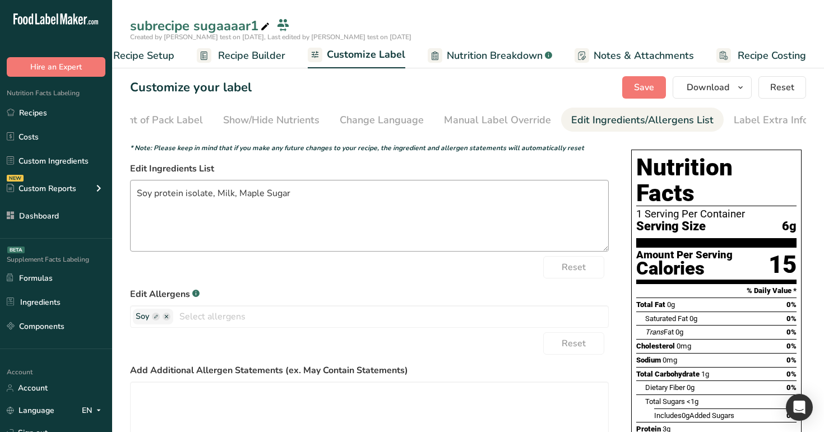
scroll to position [0, 138]
click at [778, 80] on button "Reset" at bounding box center [782, 87] width 48 height 22
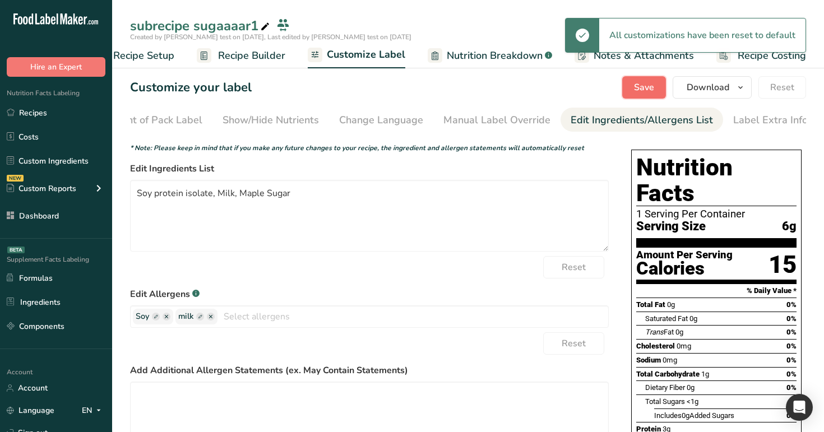
click at [641, 96] on button "Save" at bounding box center [644, 87] width 44 height 22
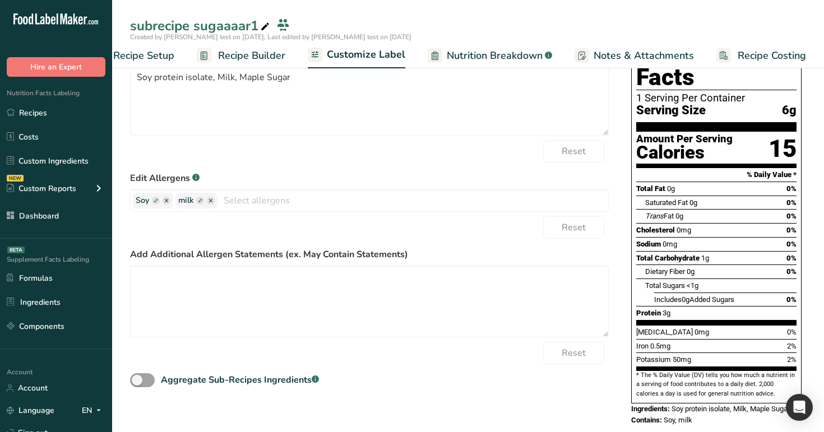
scroll to position [0, 0]
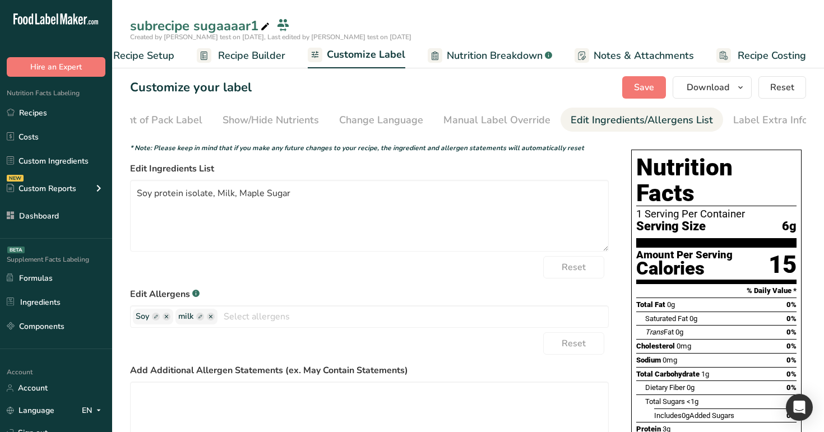
click at [224, 56] on span "Recipe Builder" at bounding box center [251, 55] width 67 height 15
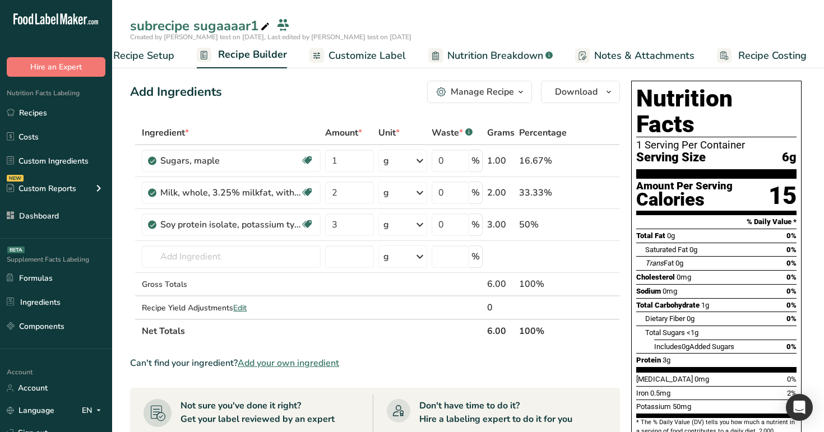
click at [379, 53] on span "Customize Label" at bounding box center [366, 55] width 77 height 15
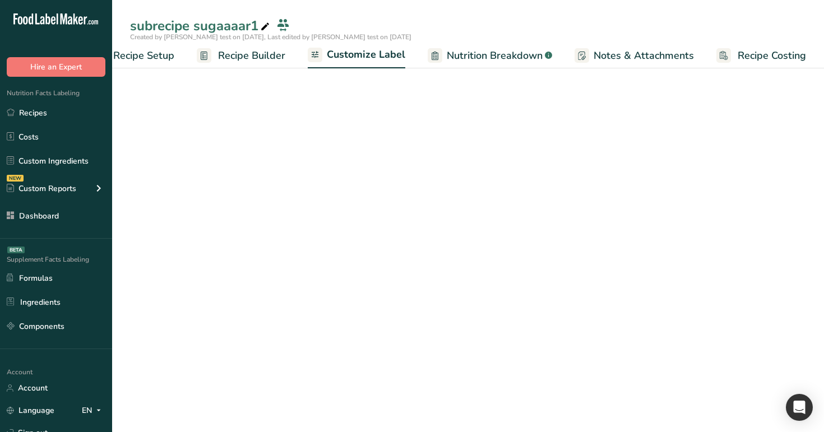
scroll to position [0, 38]
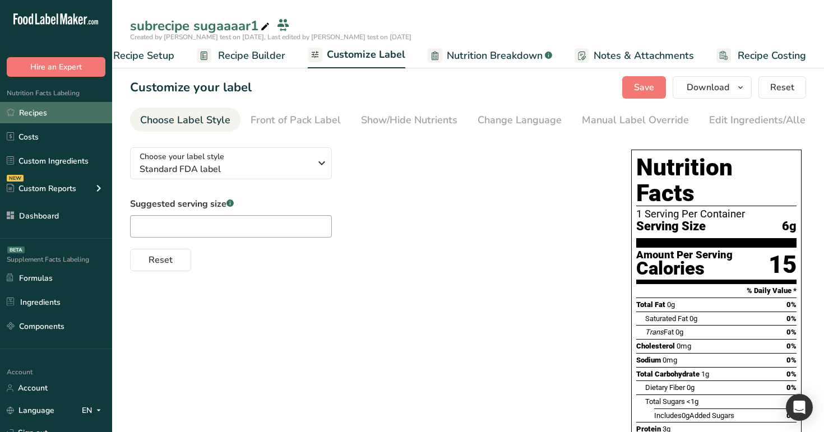
click at [82, 117] on link "Recipes" at bounding box center [56, 112] width 112 height 21
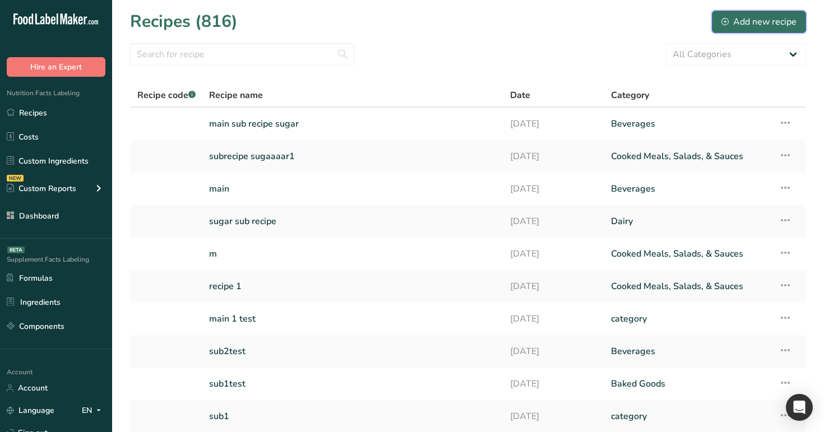
click at [769, 20] on div "Add new recipe" at bounding box center [758, 21] width 75 height 13
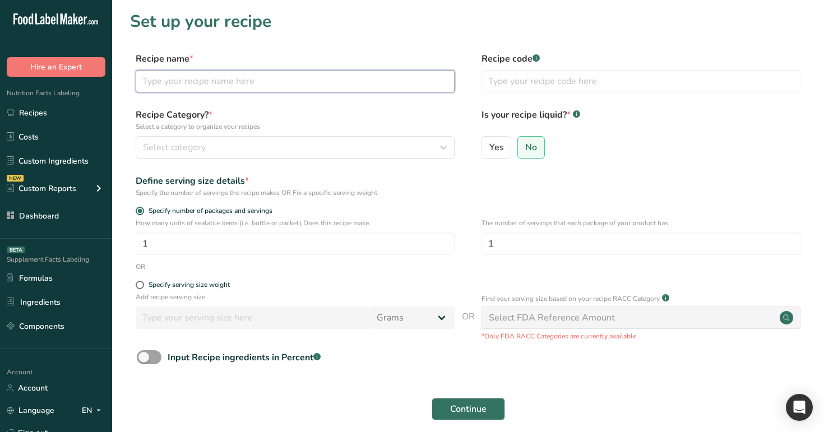
click at [277, 85] on input "text" at bounding box center [295, 81] width 319 height 22
type input "rana 1"
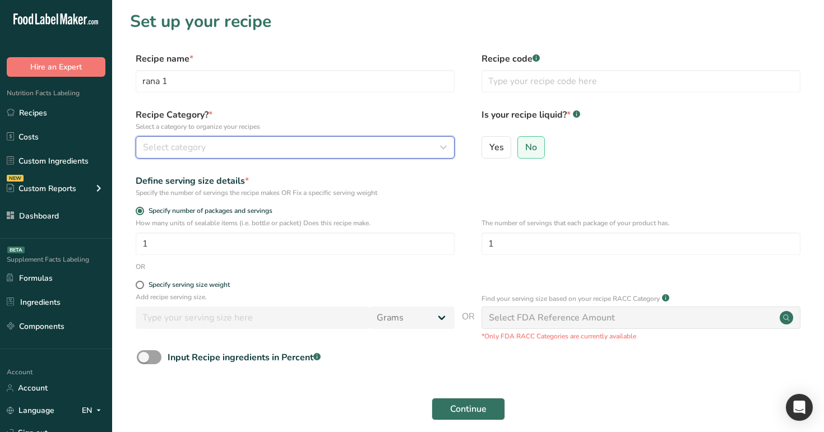
click at [340, 141] on div "Select category" at bounding box center [292, 147] width 298 height 13
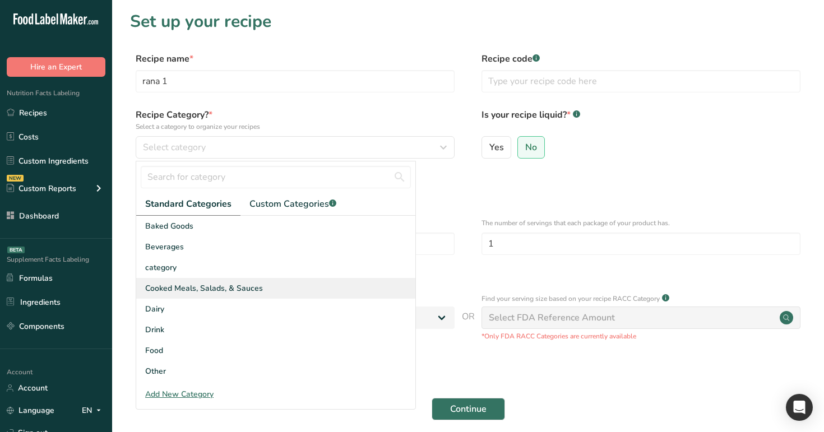
click at [297, 281] on div "Cooked Meals, Salads, & Sauces" at bounding box center [275, 288] width 279 height 21
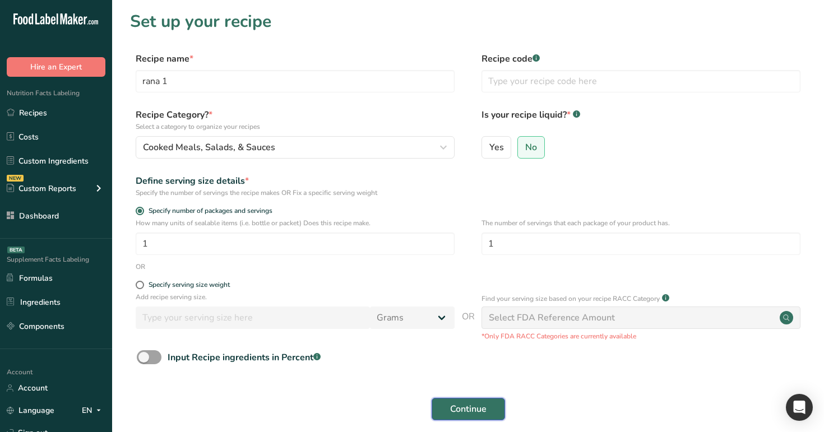
click at [487, 410] on button "Continue" at bounding box center [468, 409] width 73 height 22
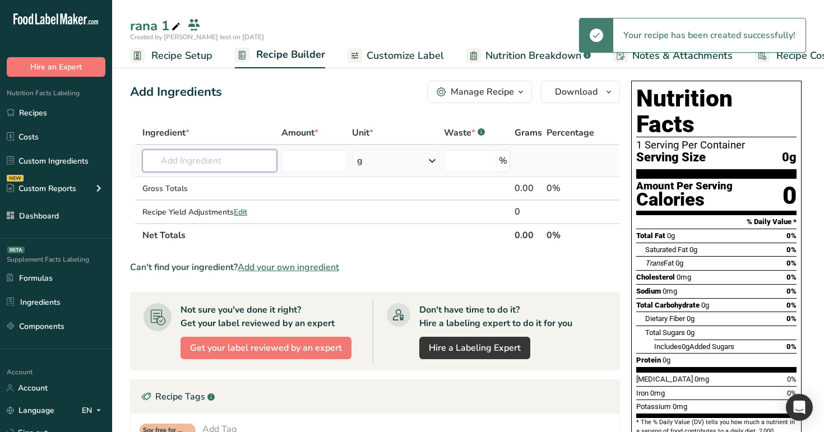
click at [212, 162] on input "text" at bounding box center [209, 161] width 135 height 22
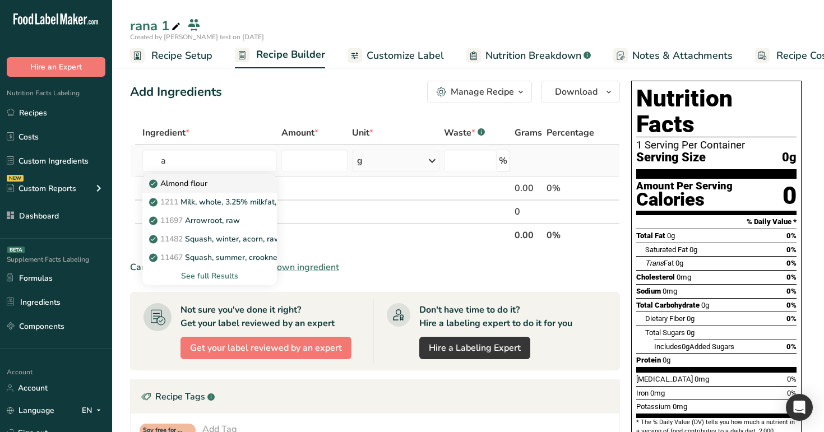
click at [214, 184] on div "Almond flour" at bounding box center [200, 184] width 99 height 12
type input "Almond flour"
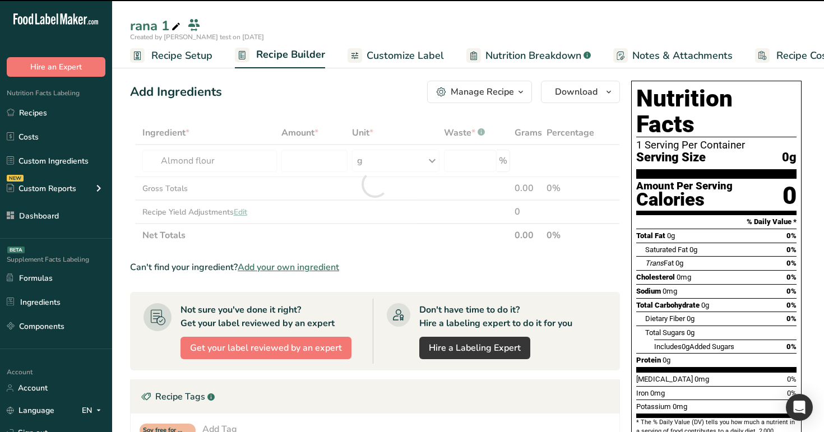
type input "0"
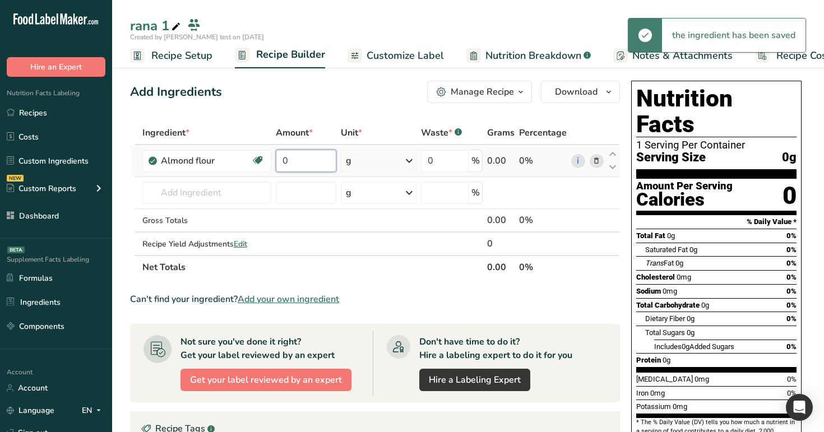
click at [308, 164] on input "0" at bounding box center [306, 161] width 61 height 22
type input "1"
click at [339, 102] on div "Add Ingredients Manage Recipe Delete Recipe Duplicate Recipe Scale Recipe Save …" at bounding box center [375, 92] width 490 height 22
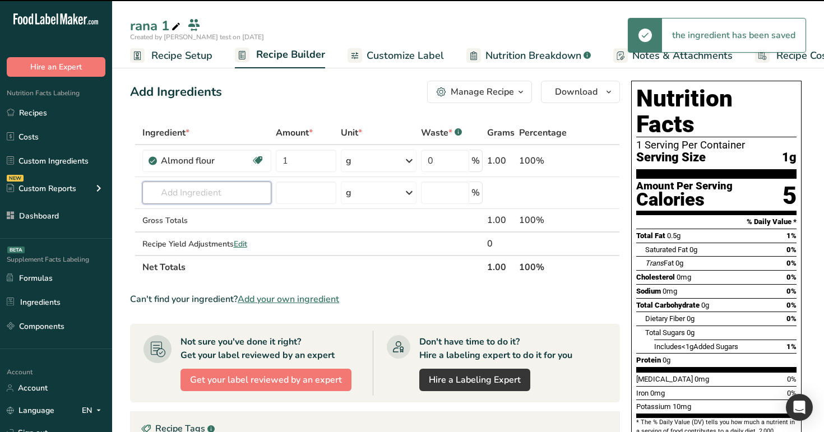
click at [202, 188] on input "text" at bounding box center [206, 193] width 129 height 22
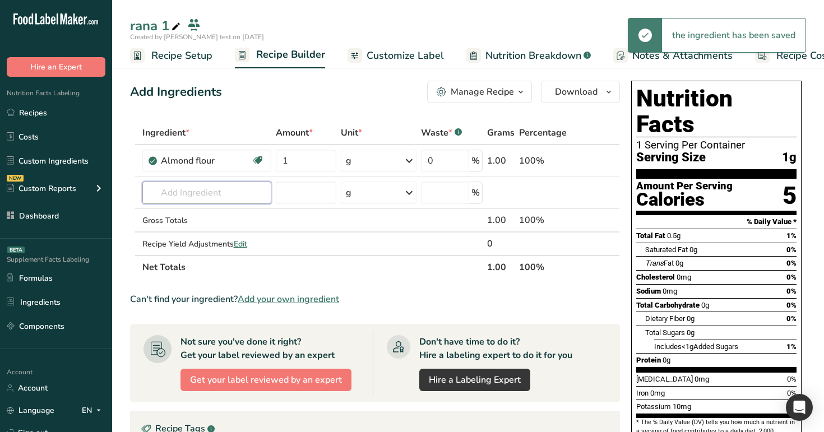
type input "s"
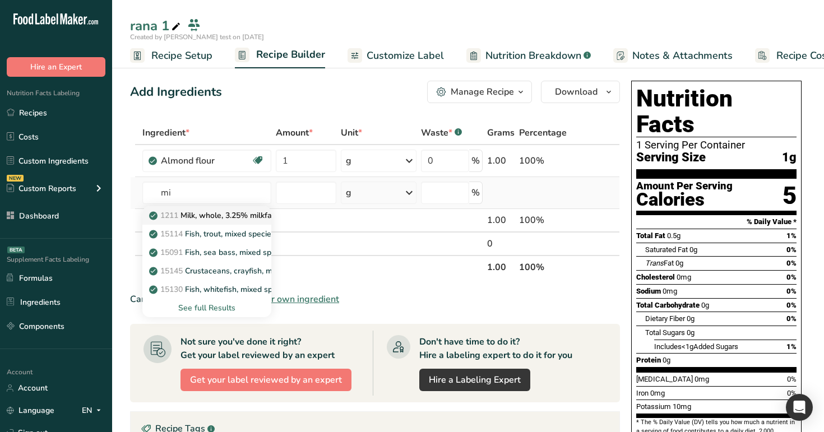
click at [212, 213] on p "1211 Milk, whole, 3.25% milkfat, without added vitamin A and vitamin D" at bounding box center [300, 216] width 299 height 12
type input "Milk, whole, 3.25% milkfat, without added vitamin A and [MEDICAL_DATA]"
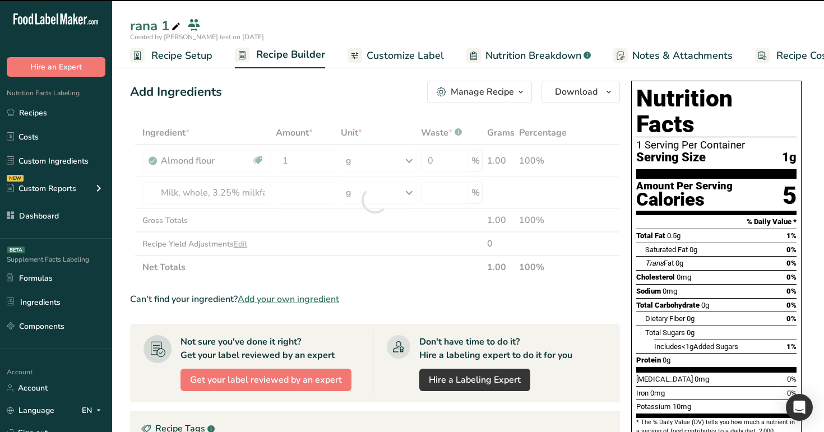
type input "0"
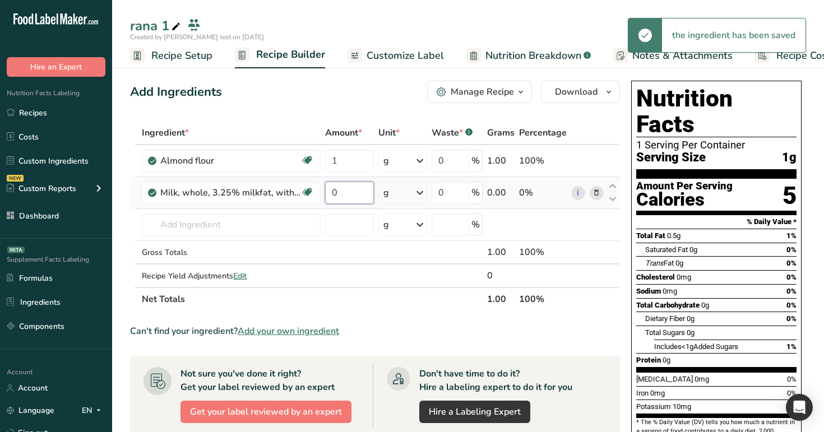
click at [352, 195] on input "0" at bounding box center [349, 193] width 48 height 22
type input "2"
click at [402, 78] on div "Add Ingredients Manage Recipe Delete Recipe Duplicate Recipe Scale Recipe Save …" at bounding box center [378, 409] width 497 height 667
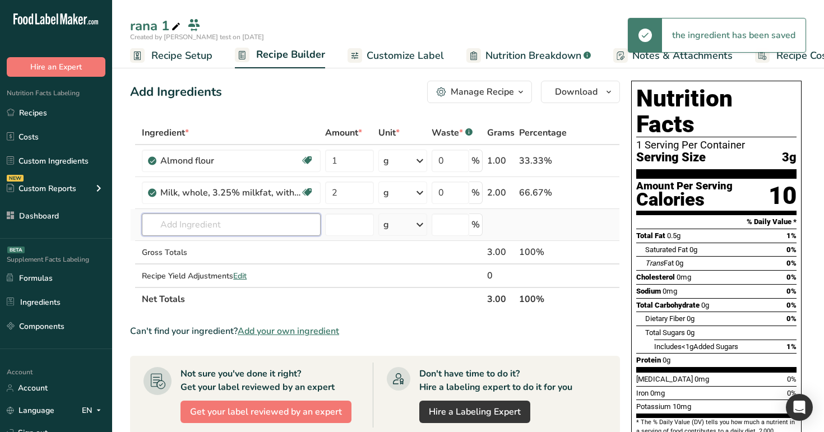
click at [243, 215] on input "text" at bounding box center [231, 225] width 179 height 22
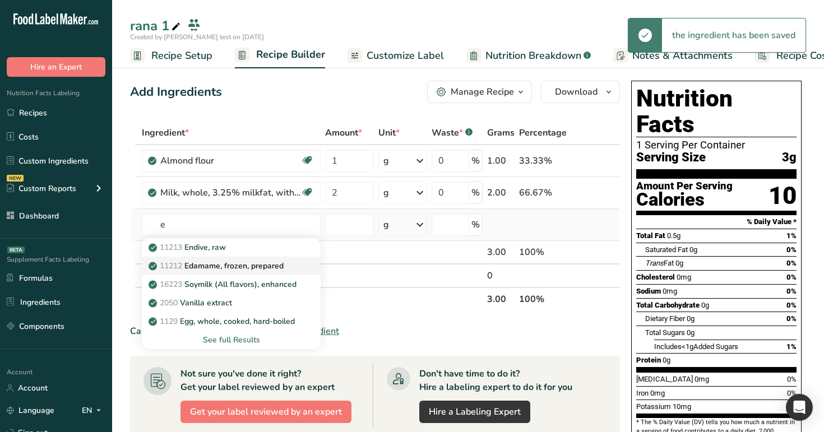
click at [238, 266] on p "11212 Edamame, frozen, prepared" at bounding box center [217, 266] width 133 height 12
type input "Edamame, frozen, prepared"
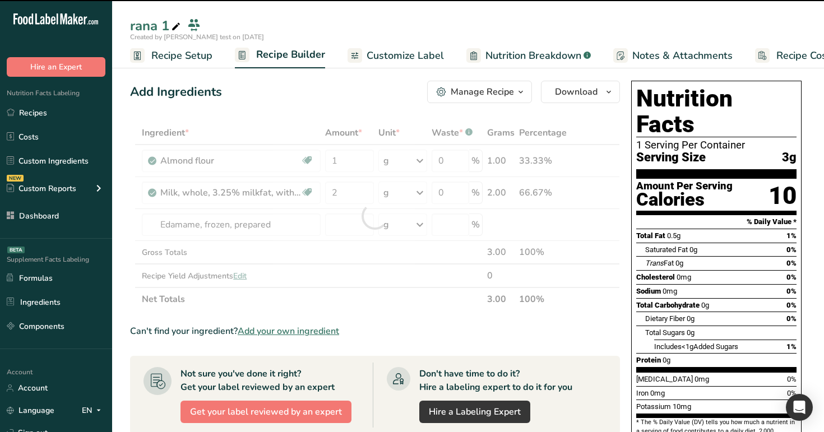
type input "0"
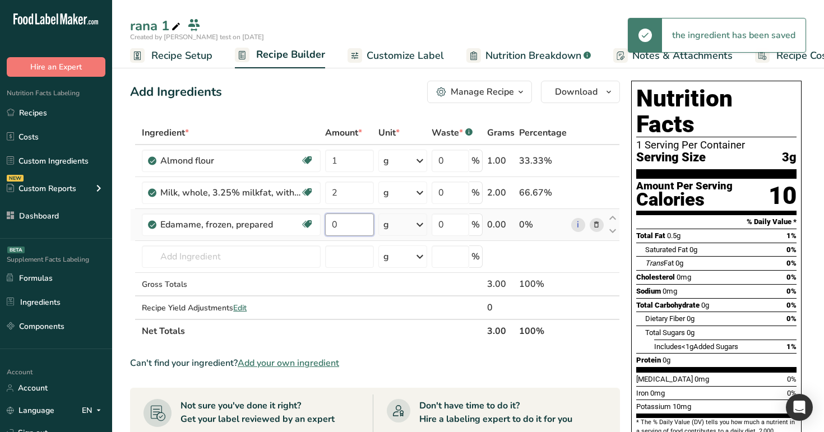
click at [352, 223] on input "0" at bounding box center [349, 225] width 48 height 22
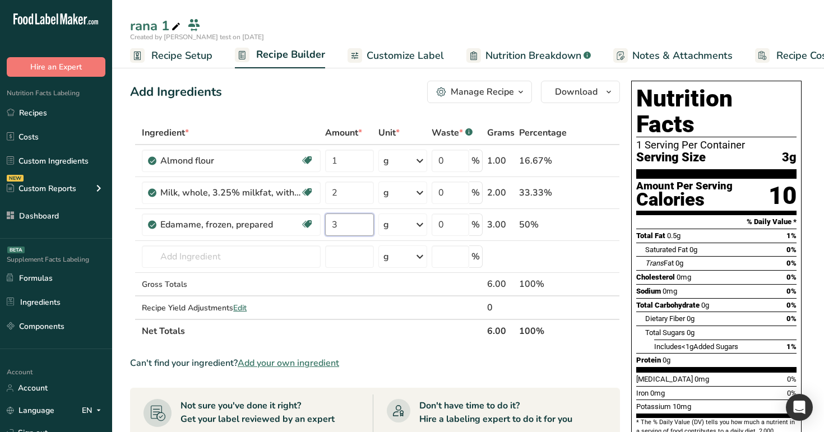
type input "3"
click at [373, 82] on div "Add Ingredients Manage Recipe Delete Recipe Duplicate Recipe Scale Recipe Save …" at bounding box center [375, 92] width 490 height 22
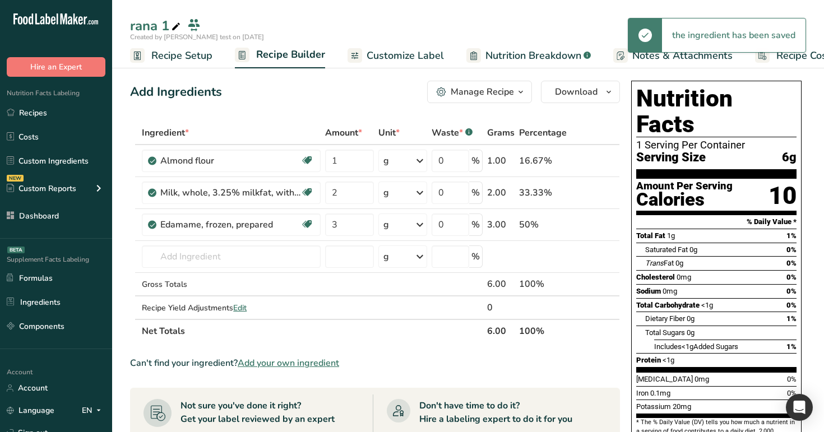
click at [177, 24] on icon at bounding box center [176, 27] width 10 height 16
click at [184, 26] on input "rana 1" at bounding box center [459, 28] width 658 height 20
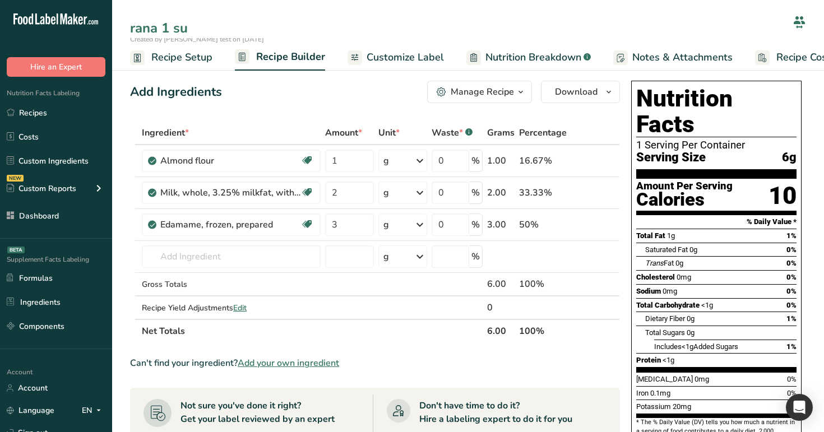
type input "rana 1 su"
click at [424, 91] on div "Add Ingredients Manage Recipe Delete Recipe Duplicate Recipe Scale Recipe Save …" at bounding box center [375, 92] width 490 height 22
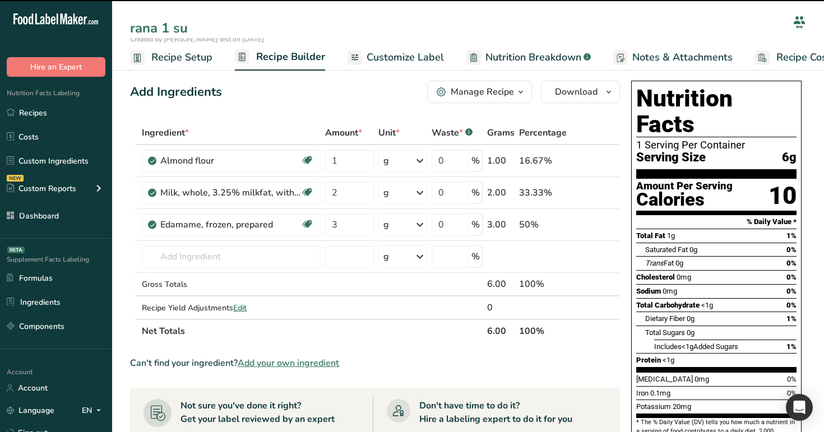
click at [492, 91] on div "Manage Recipe" at bounding box center [482, 91] width 63 height 13
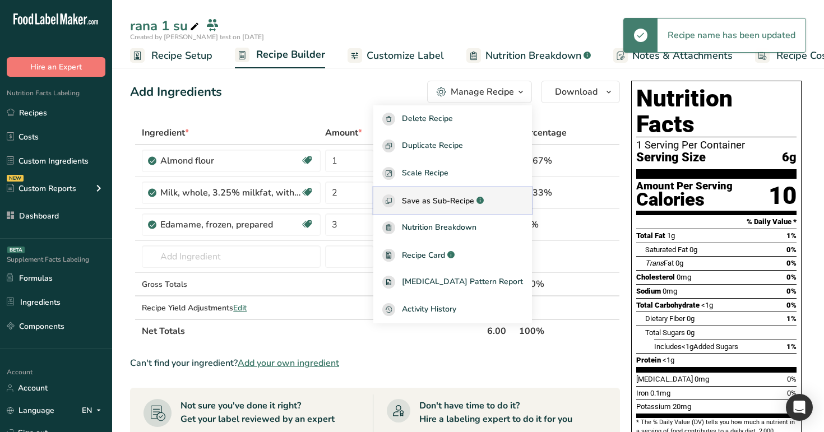
click at [475, 188] on button "Save as Sub-Recipe .a-a{fill:#347362;}.b-a{fill:#fff;}" at bounding box center [452, 200] width 159 height 27
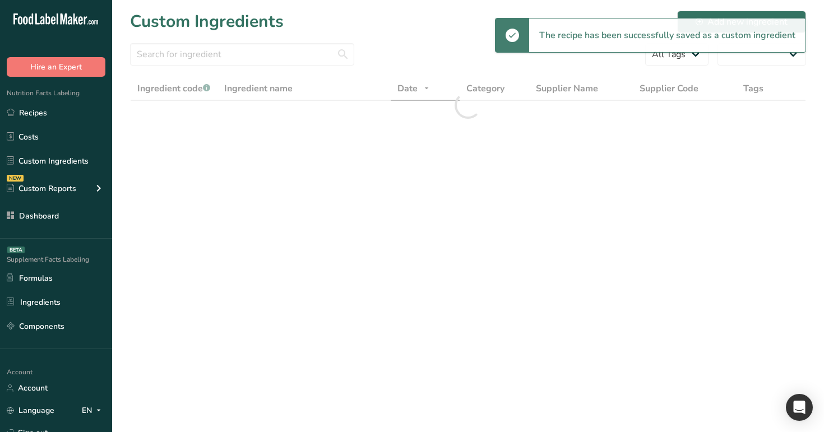
select select "30"
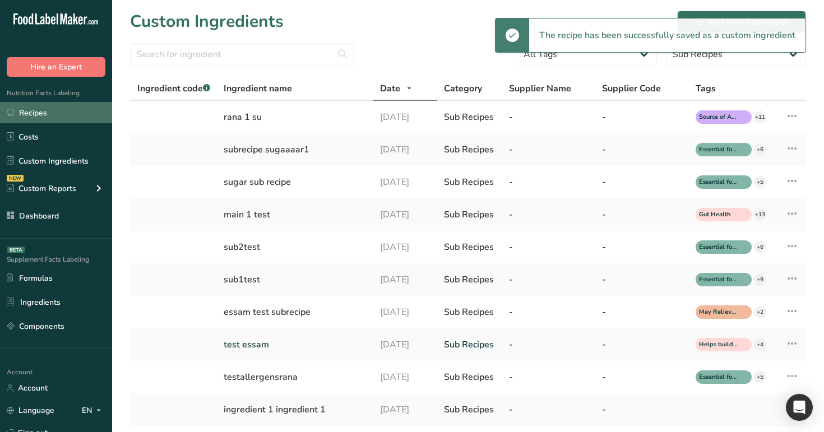
click at [66, 116] on link "Recipes" at bounding box center [56, 112] width 112 height 21
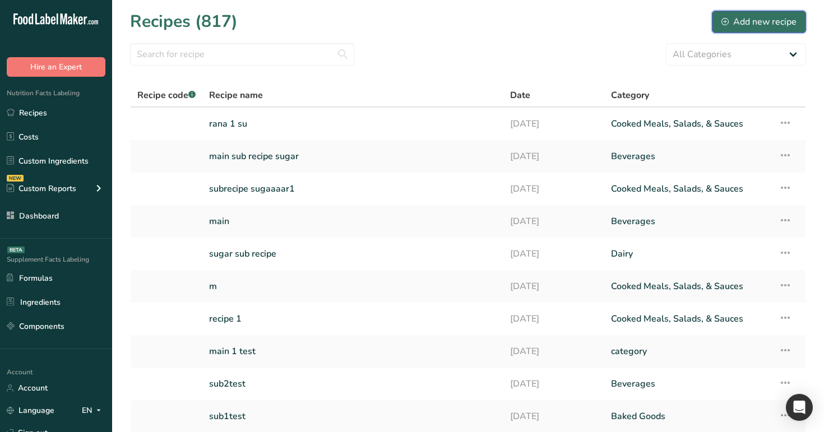
click at [797, 22] on button "Add new recipe" at bounding box center [759, 22] width 94 height 22
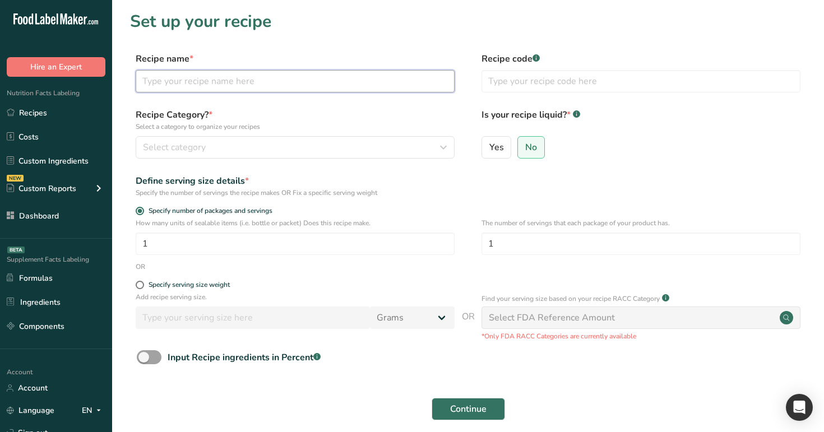
click at [283, 87] on input "text" at bounding box center [295, 81] width 319 height 22
type input "rana 2"
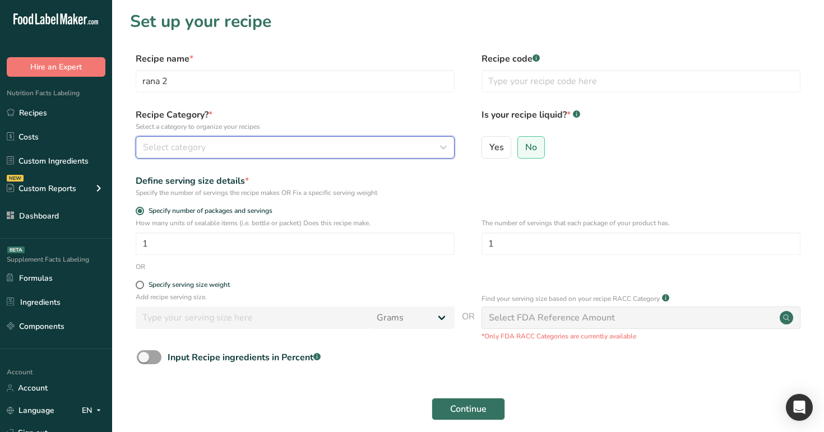
click at [274, 149] on div "Select category" at bounding box center [292, 147] width 298 height 13
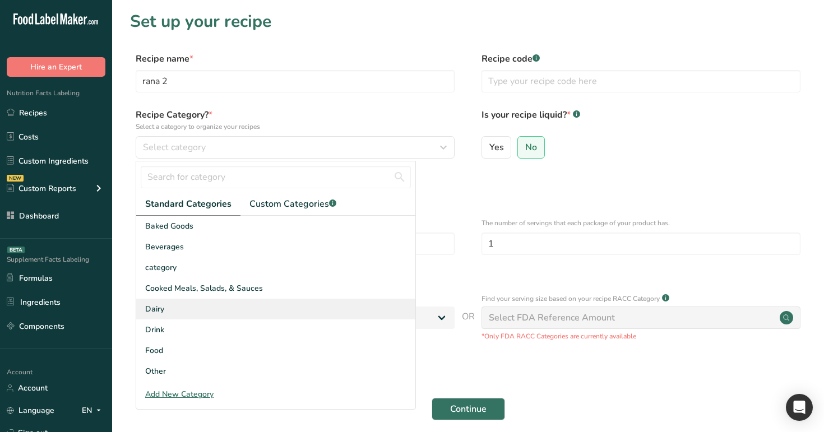
click at [266, 300] on div "Dairy" at bounding box center [275, 309] width 279 height 21
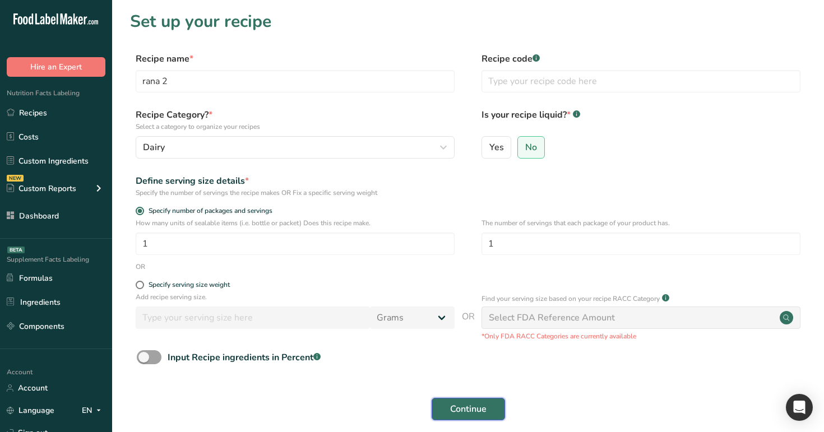
click at [468, 413] on span "Continue" at bounding box center [468, 408] width 36 height 13
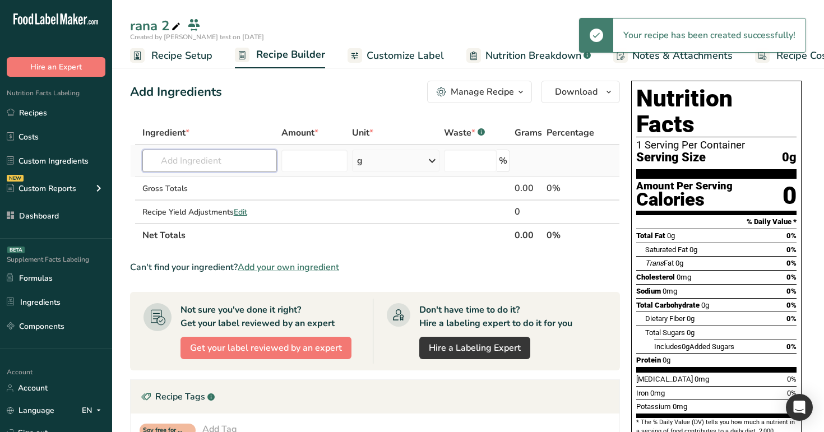
click at [210, 165] on input "text" at bounding box center [209, 161] width 135 height 22
type input "s"
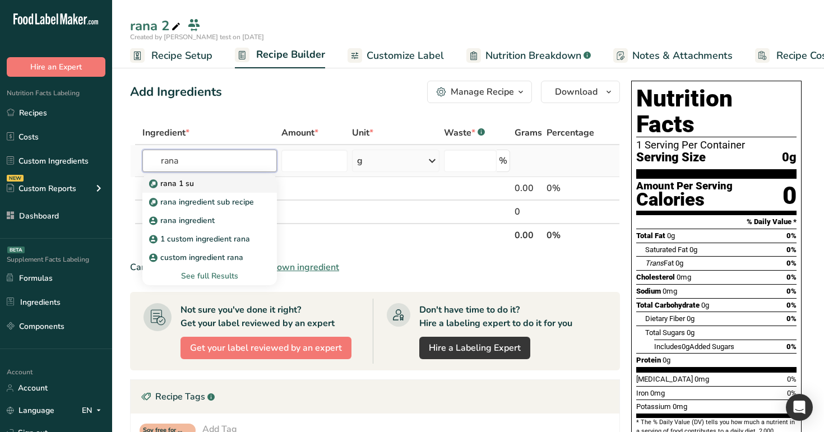
type input "rana"
click at [210, 183] on div "rana 1 su" at bounding box center [200, 184] width 99 height 12
type input "rana 1 su"
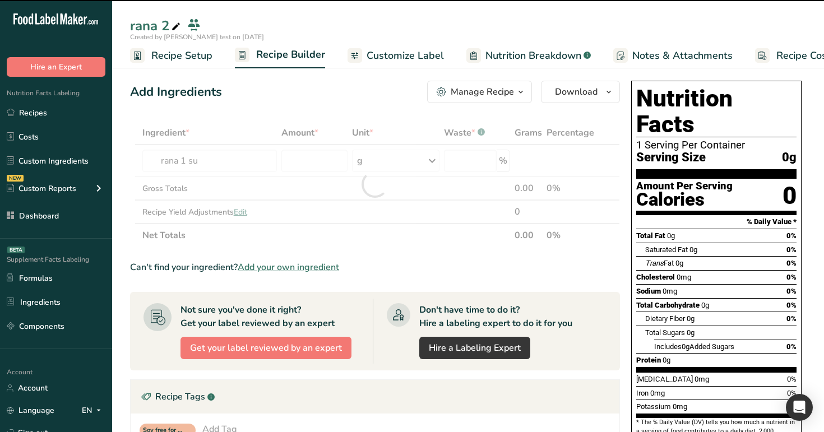
type input "0"
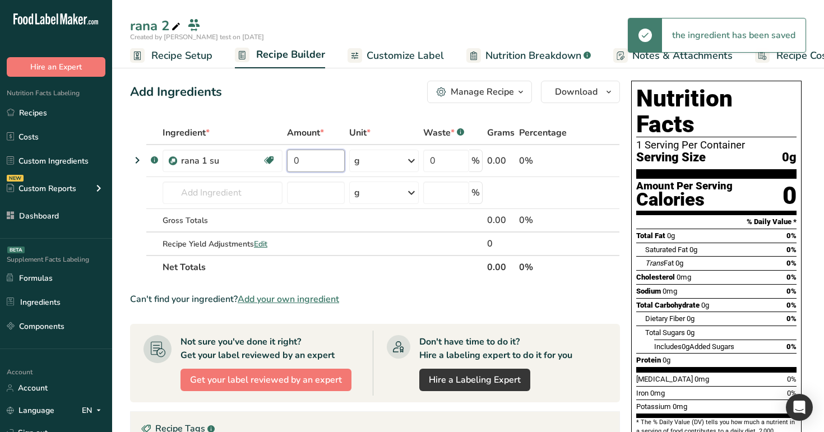
click at [322, 163] on input "0" at bounding box center [316, 161] width 58 height 22
click at [142, 161] on div "Ingredient * Amount * Unit * Waste * .a-a{fill:#347362;}.b-a{fill:#fff;} Grams …" at bounding box center [375, 200] width 490 height 158
click at [136, 160] on icon at bounding box center [137, 160] width 13 height 20
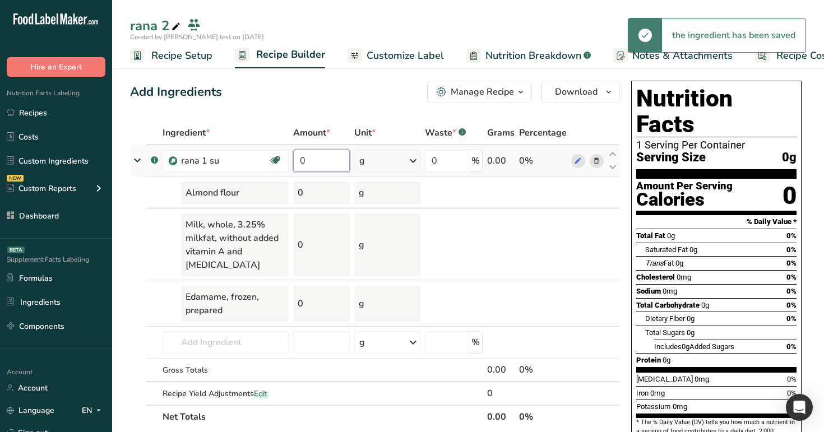
click at [316, 165] on input "0" at bounding box center [321, 161] width 56 height 22
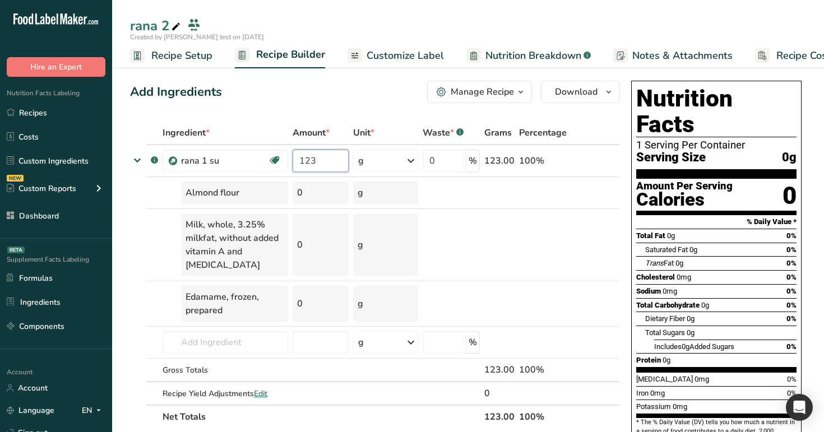
type input "123"
click at [341, 91] on div "Add Ingredients Manage Recipe Delete Recipe Duplicate Recipe Scale Recipe Save …" at bounding box center [375, 92] width 490 height 22
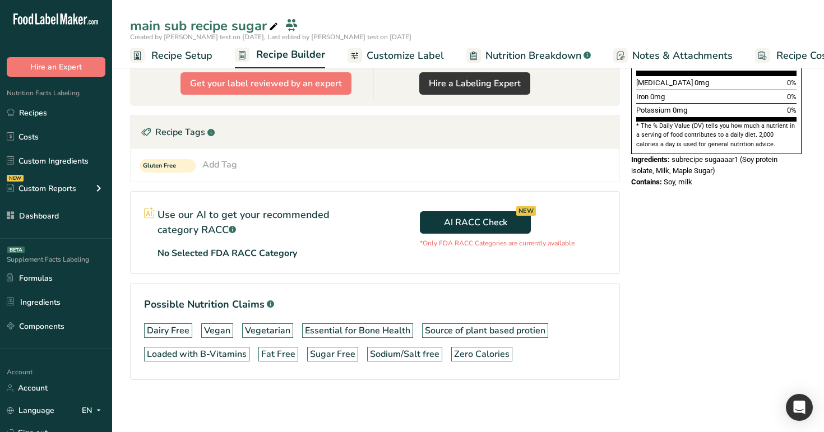
scroll to position [298, 0]
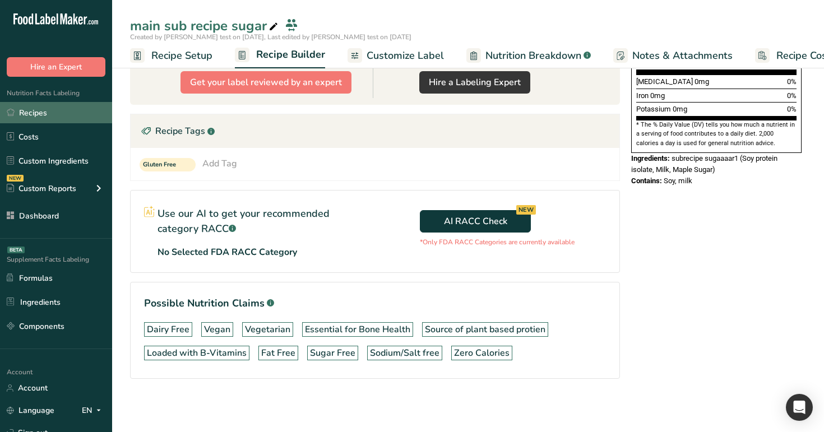
click at [58, 112] on link "Recipes" at bounding box center [56, 112] width 112 height 21
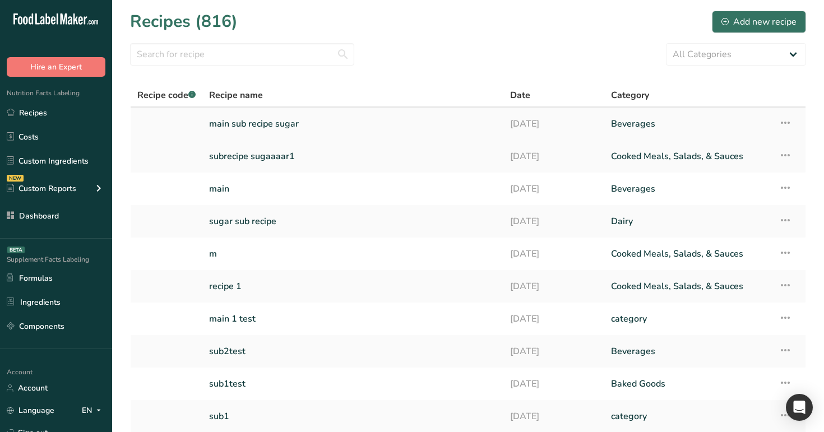
click at [248, 126] on link "main sub recipe sugar" at bounding box center [353, 124] width 288 height 24
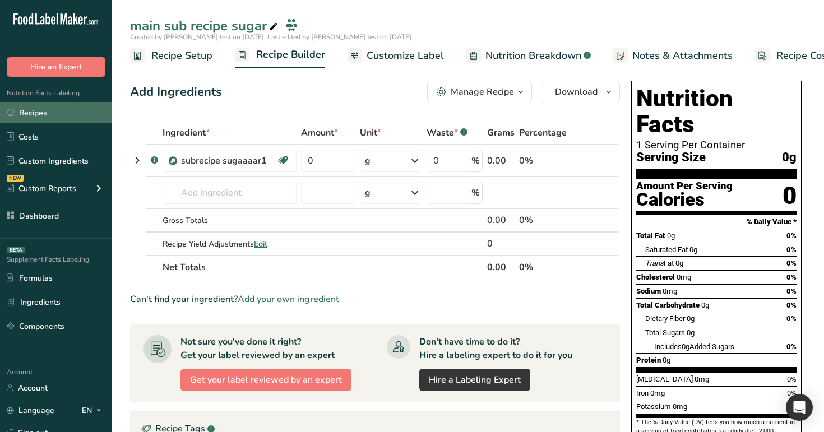
click at [58, 109] on link "Recipes" at bounding box center [56, 112] width 112 height 21
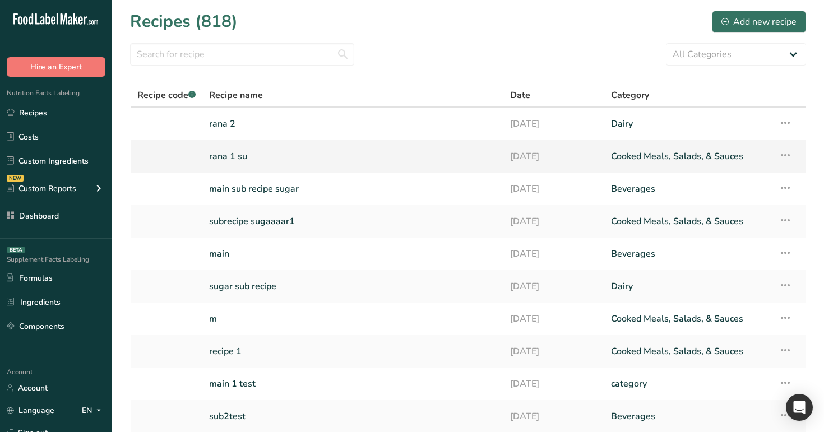
click at [234, 161] on link "rana 1 su" at bounding box center [353, 157] width 288 height 24
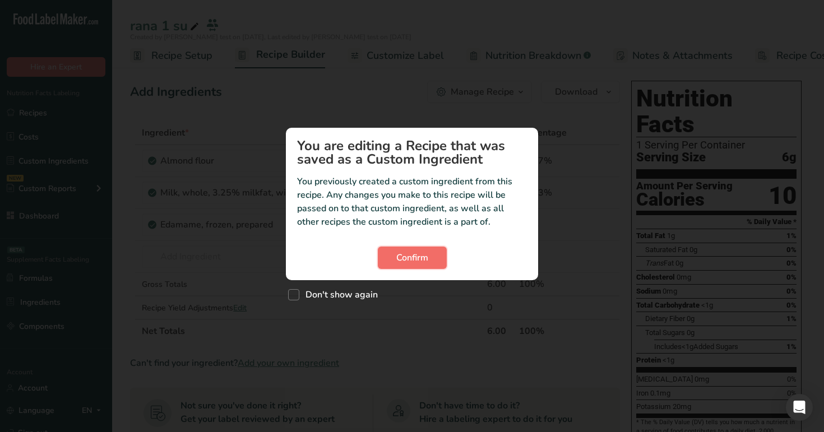
click at [427, 248] on button "Confirm" at bounding box center [412, 258] width 69 height 22
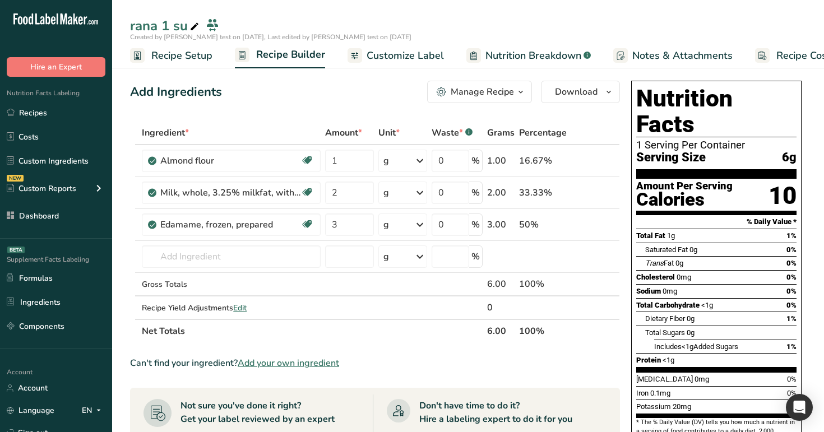
click at [385, 54] on span "Customize Label" at bounding box center [405, 55] width 77 height 15
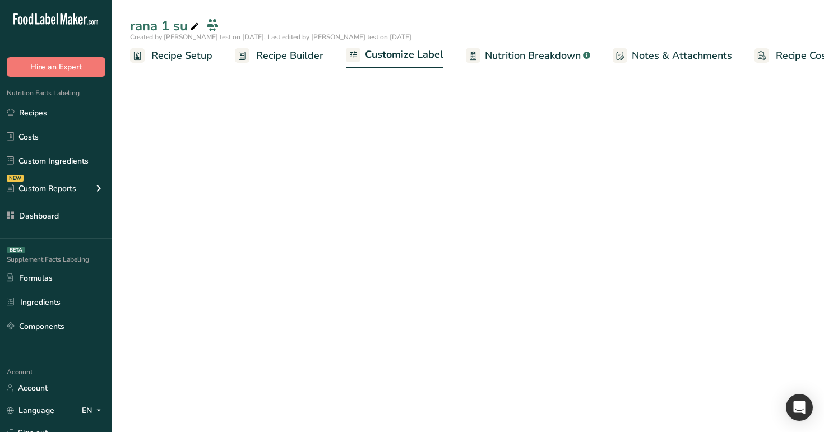
scroll to position [0, 38]
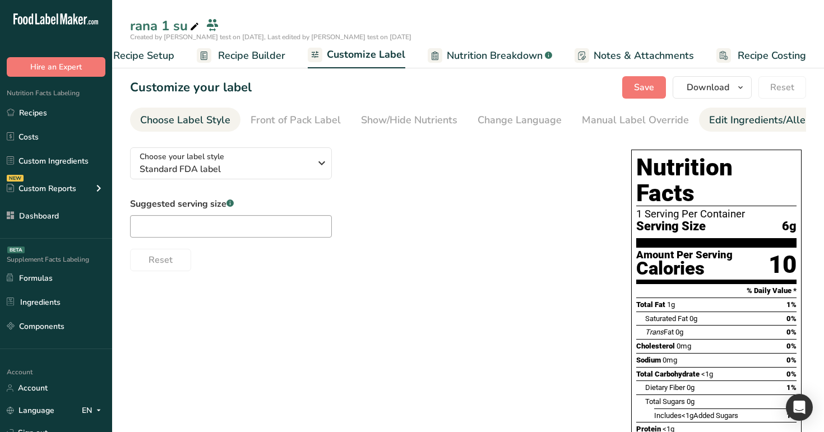
click at [726, 109] on link "Edit Ingredients/Allergens List" at bounding box center [780, 120] width 142 height 25
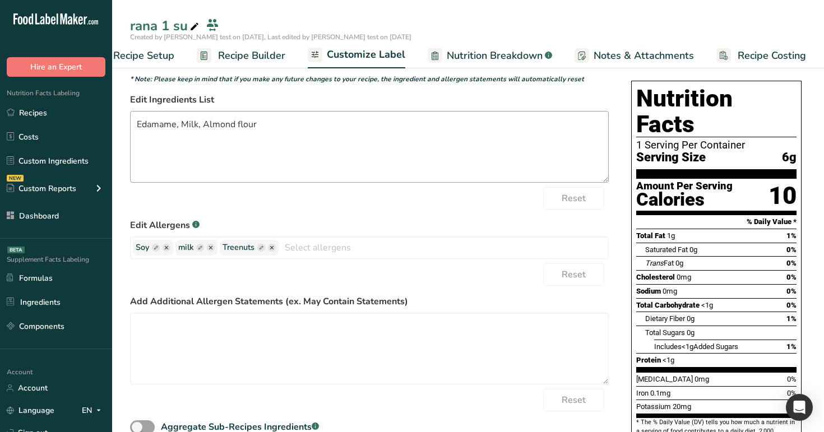
scroll to position [73, 0]
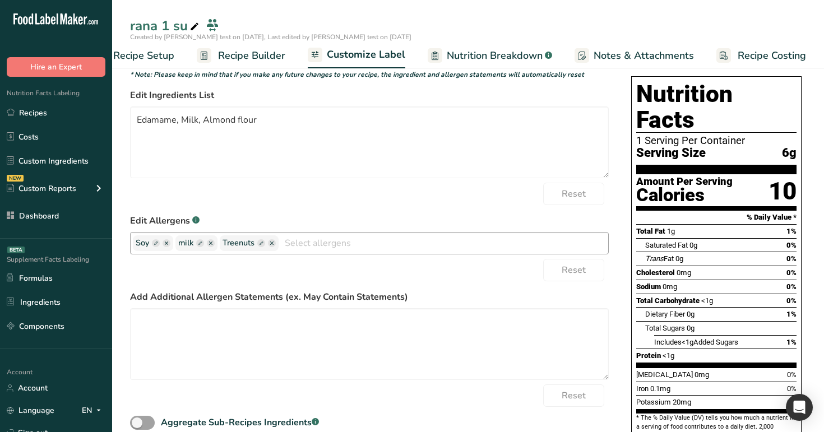
click at [271, 245] on ellipse "button" at bounding box center [272, 243] width 8 height 8
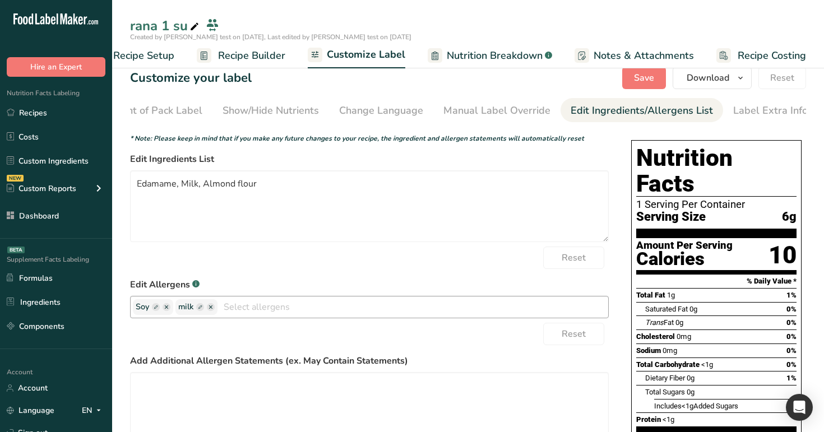
scroll to position [0, 0]
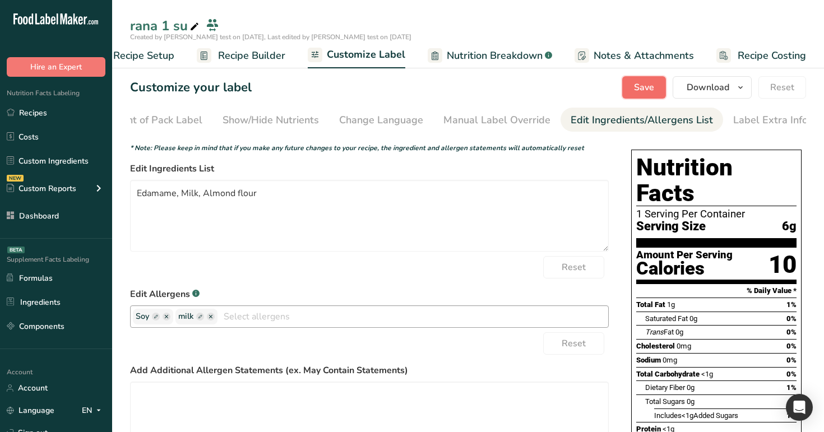
click at [646, 87] on span "Save" at bounding box center [644, 87] width 20 height 13
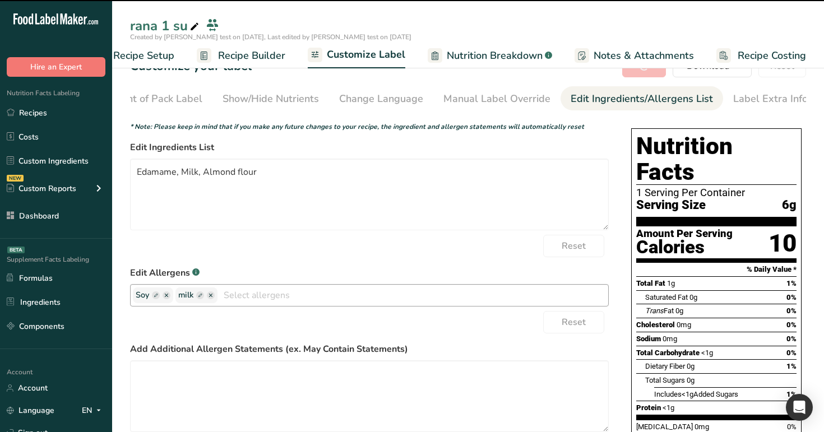
scroll to position [116, 0]
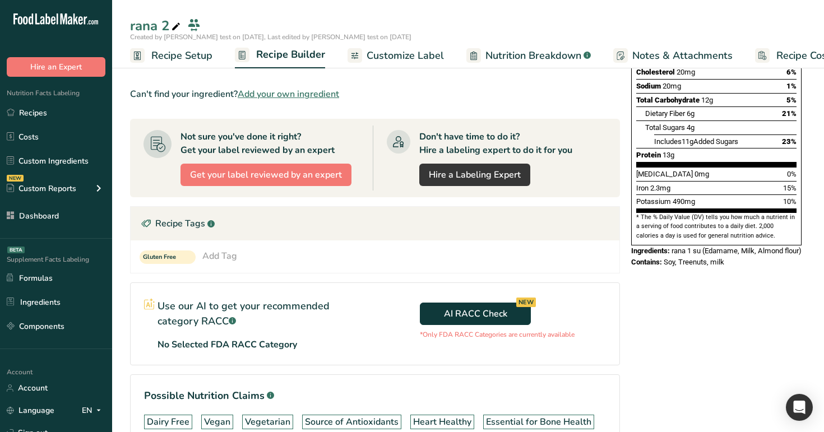
scroll to position [209, 0]
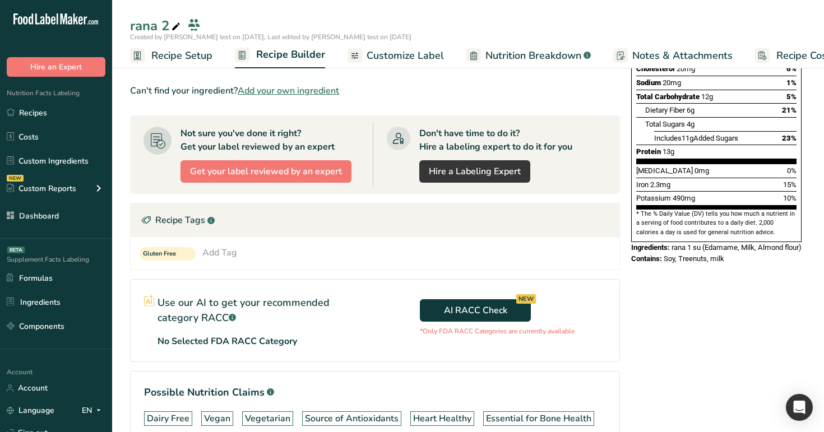
drag, startPoint x: 628, startPoint y: 246, endPoint x: 727, endPoint y: 245, distance: 98.7
click at [727, 245] on div "Nutrition Facts 1 Serving Per Container Serving Size 123g Amount Per Serving Ca…" at bounding box center [716, 68] width 179 height 401
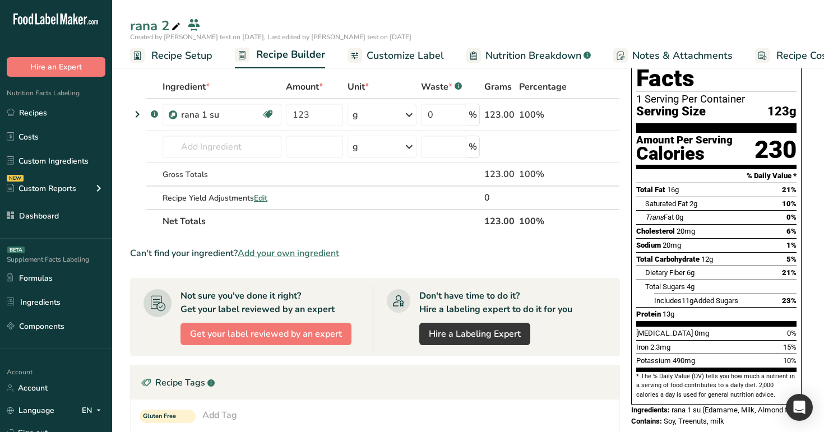
scroll to position [39, 0]
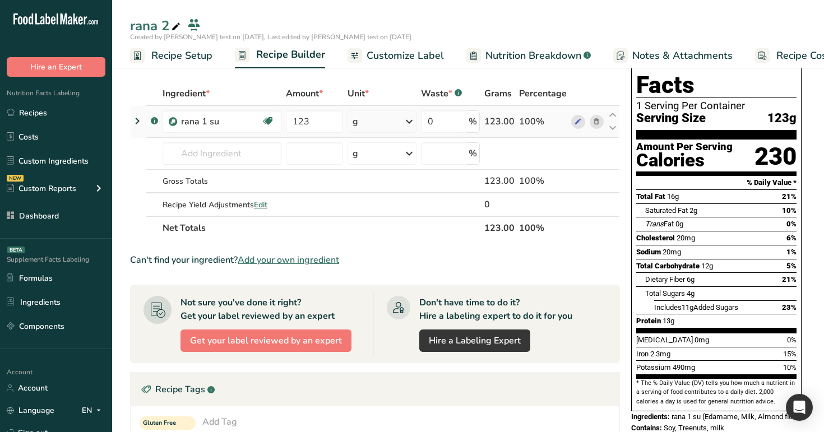
click at [138, 123] on icon at bounding box center [137, 121] width 13 height 20
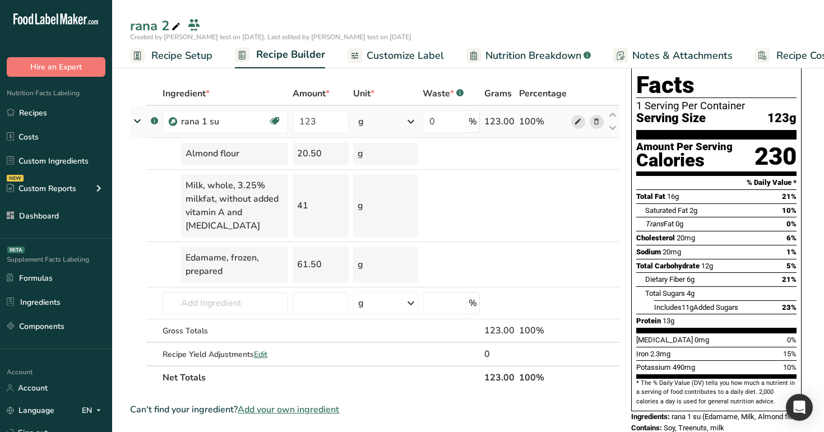
click at [580, 122] on icon at bounding box center [578, 122] width 8 height 12
click at [141, 117] on icon at bounding box center [137, 120] width 20 height 13
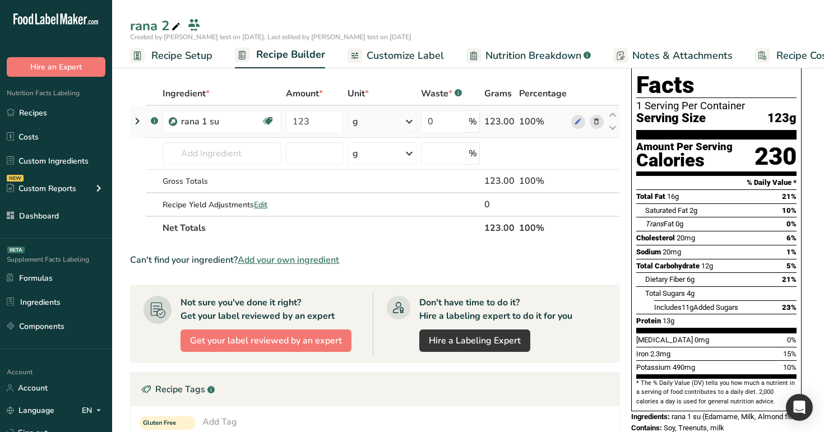
click at [134, 122] on icon at bounding box center [137, 121] width 13 height 20
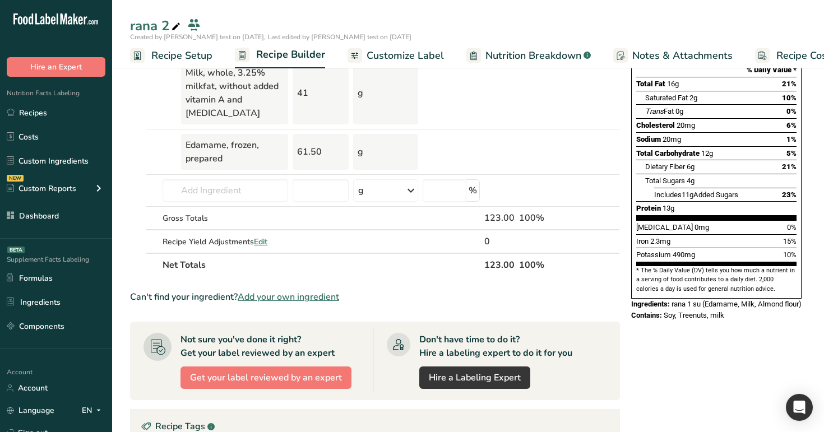
scroll to position [0, 0]
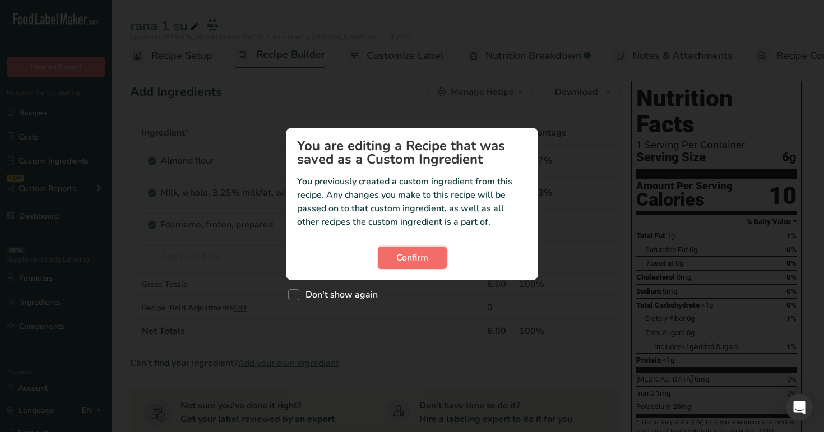
click at [420, 258] on span "Confirm" at bounding box center [412, 257] width 32 height 13
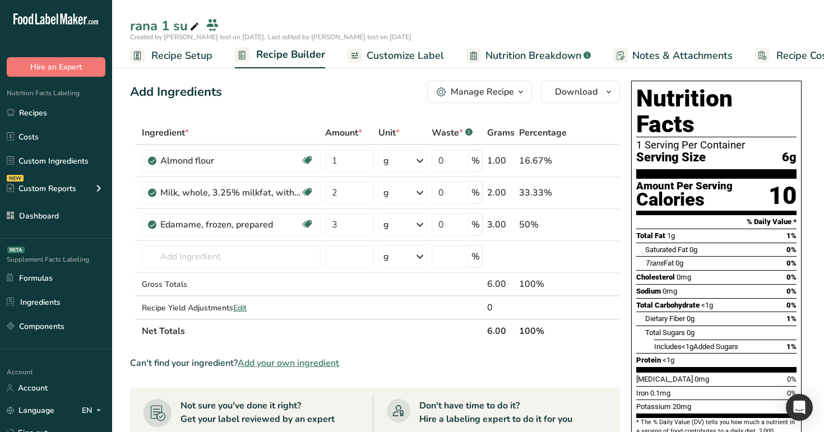
click at [406, 62] on span "Customize Label" at bounding box center [405, 55] width 77 height 15
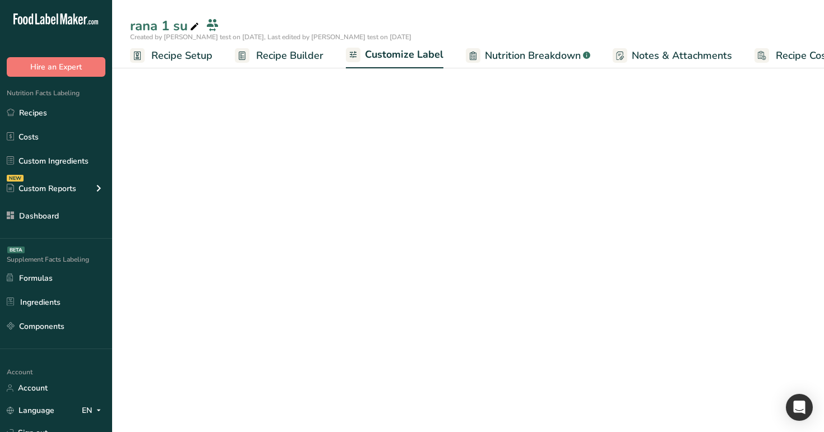
scroll to position [0, 38]
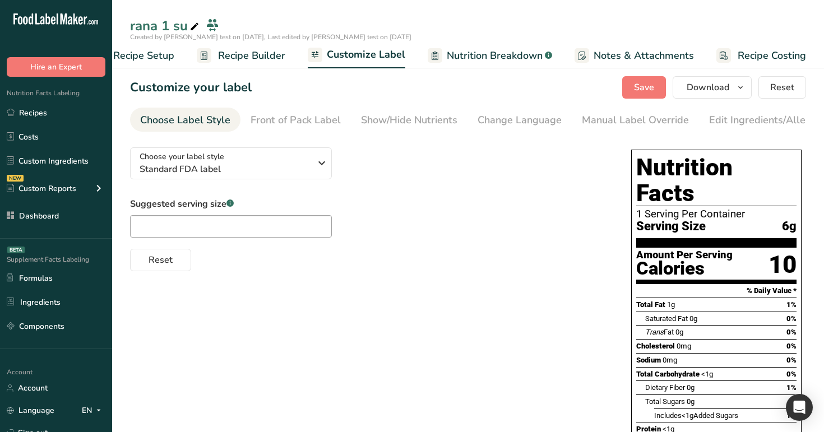
click at [727, 106] on section "Customize your label Save Download Choose what to show on your downloaded label…" at bounding box center [468, 314] width 712 height 513
click at [727, 115] on div "Edit Ingredients/Allergens List" at bounding box center [780, 120] width 142 height 15
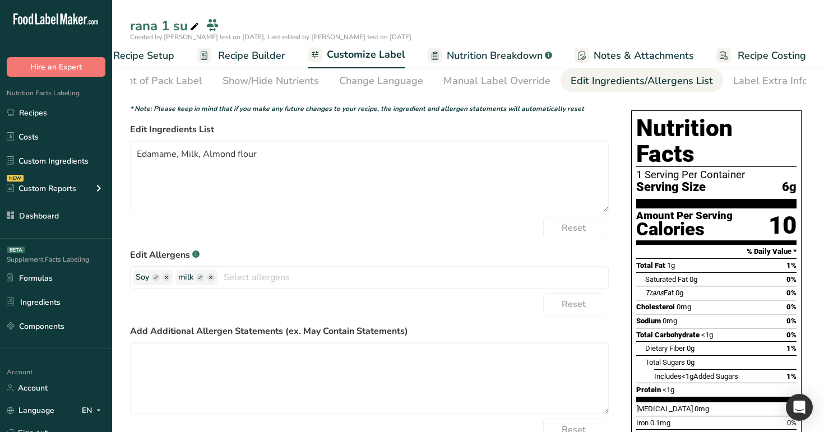
scroll to position [0, 0]
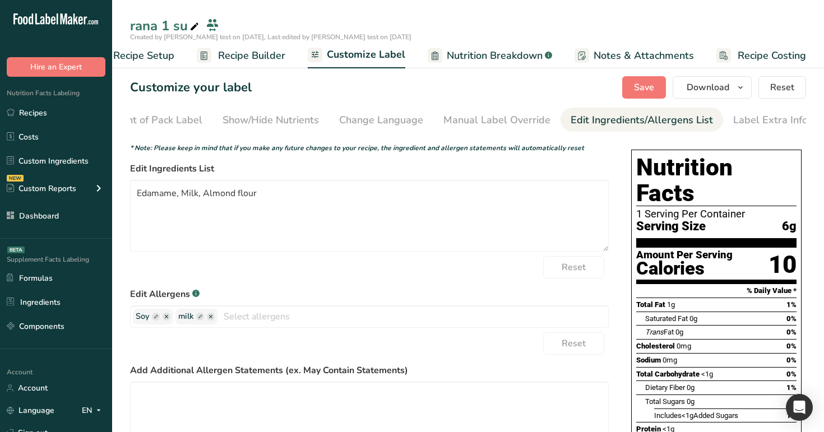
click at [251, 45] on link "Recipe Builder" at bounding box center [241, 55] width 89 height 25
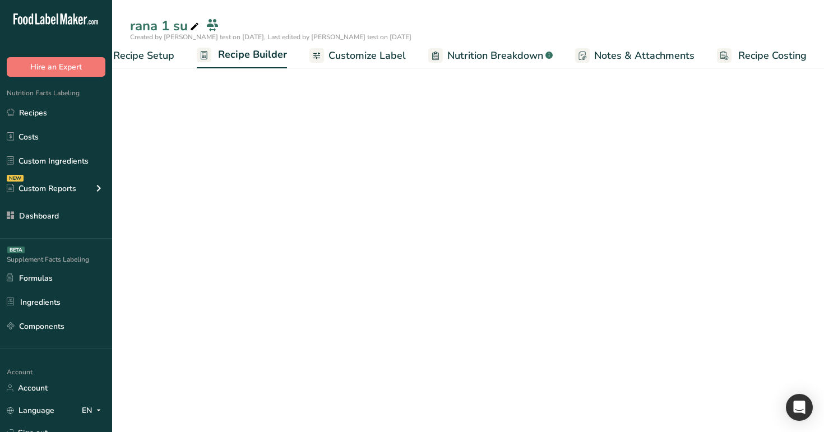
scroll to position [0, 38]
